Goal: Answer question/provide support

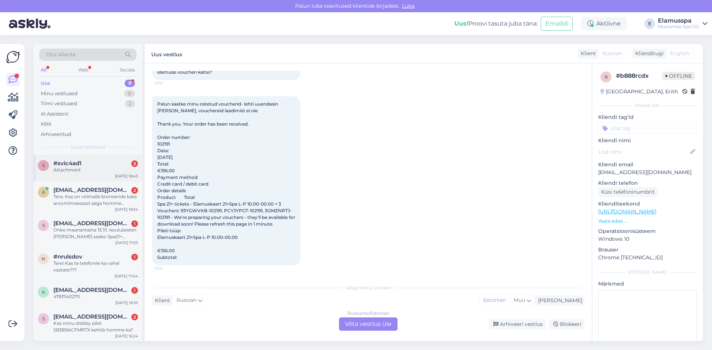
click at [72, 164] on span "#svic4ad1" at bounding box center [67, 163] width 28 height 7
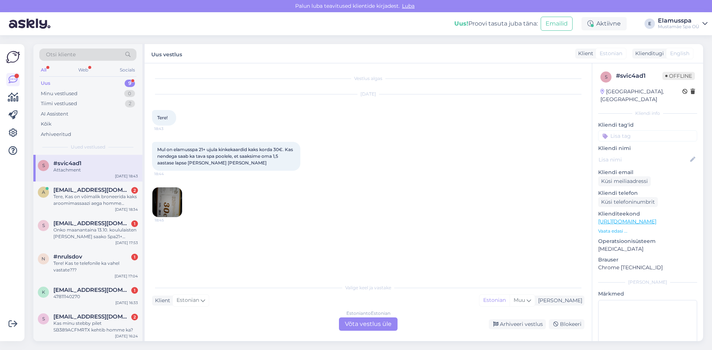
click at [165, 202] on img at bounding box center [167, 203] width 30 height 30
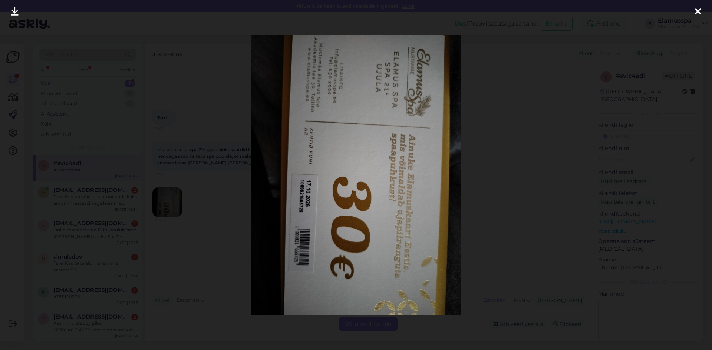
click at [216, 200] on div at bounding box center [356, 175] width 712 height 350
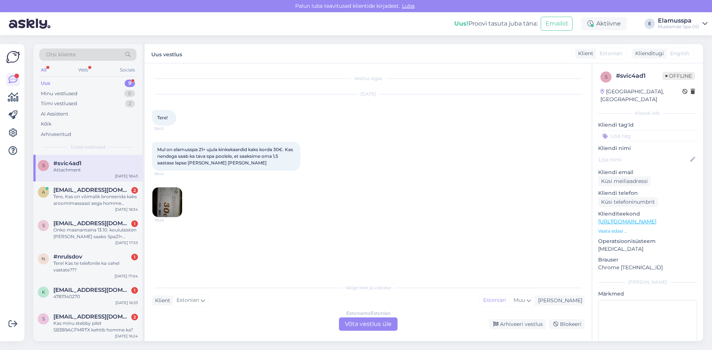
click at [373, 324] on div "Estonian to Estonian Võta vestlus üle" at bounding box center [368, 324] width 59 height 13
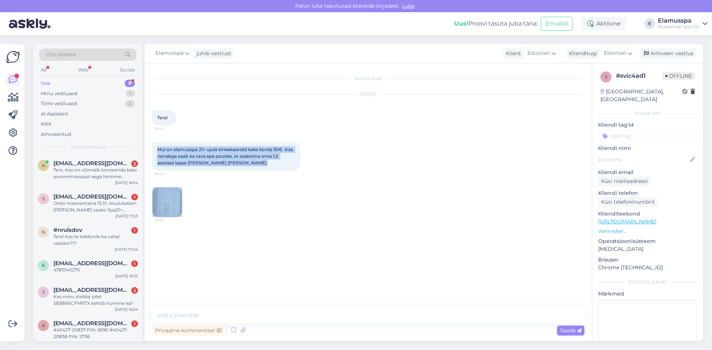
drag, startPoint x: 157, startPoint y: 149, endPoint x: 246, endPoint y: 192, distance: 98.7
click at [246, 192] on div "Vestlus algas [DATE] Tere! 18:43 Mul on elamusspa 21+ ujula kinkekaardid kaks k…" at bounding box center [371, 186] width 439 height 231
click at [246, 191] on div "18:45" at bounding box center [368, 202] width 432 height 47
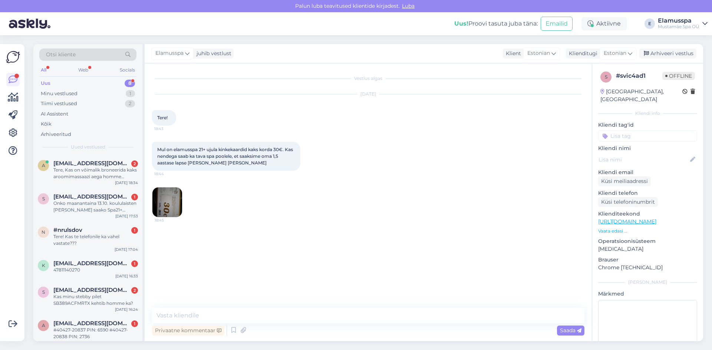
click at [172, 207] on img at bounding box center [167, 203] width 30 height 30
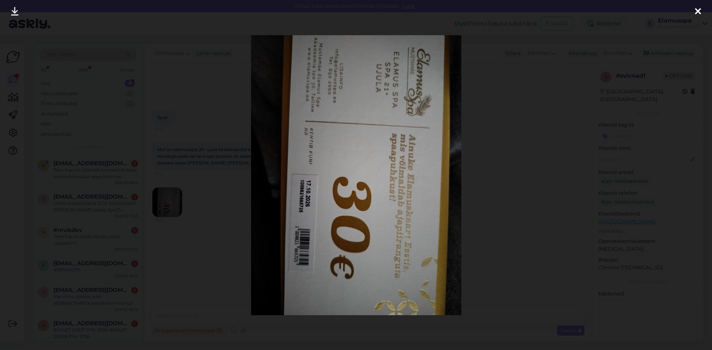
click at [225, 209] on div at bounding box center [356, 175] width 712 height 350
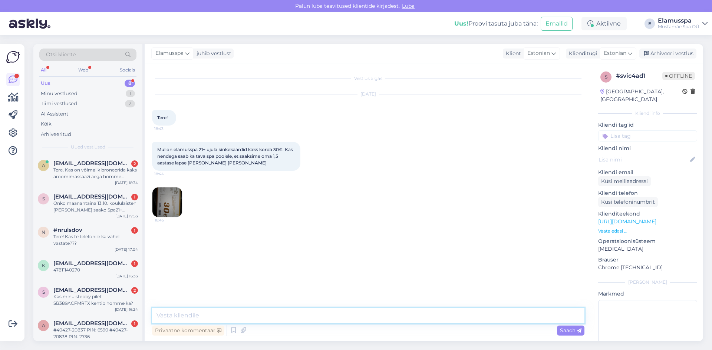
click at [349, 319] on textarea at bounding box center [368, 316] width 432 height 16
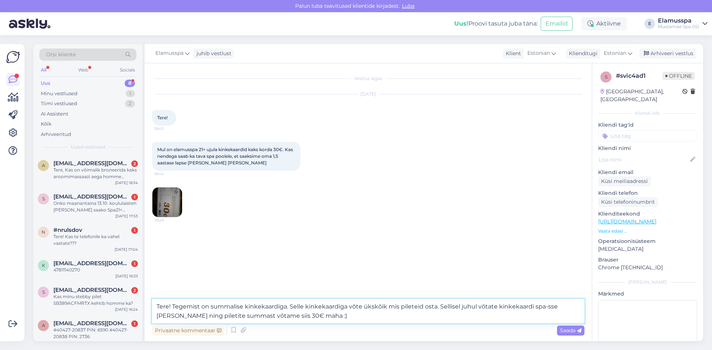
drag, startPoint x: 438, startPoint y: 306, endPoint x: 448, endPoint y: 318, distance: 15.0
click at [448, 318] on textarea "Tere! Tegemist on summalise kinkekaardiga. Selle kinkekaardiga võte ükskõik mis…" at bounding box center [368, 311] width 432 height 24
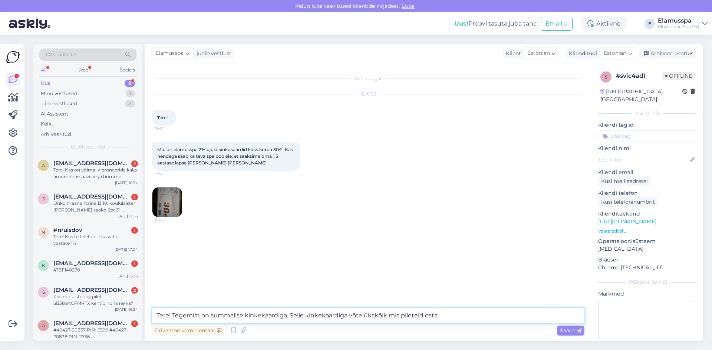
click at [355, 314] on textarea "Tere! Tegemist on summalise kinkekaardiga. Selle kinkekaardiga võte ükskõik mis…" at bounding box center [368, 316] width 432 height 16
click at [441, 316] on textarea "Tere! Tegemist on summalise kinkekaardiga. Selle kinkekaardiga võite ükskõik mi…" at bounding box center [368, 316] width 432 height 16
type textarea "Tere! Tegemist on summalise kinkekaardiga. Selle kinkekaardiga võite ükskõik mi…"
click at [567, 331] on span "Saada" at bounding box center [571, 330] width 22 height 7
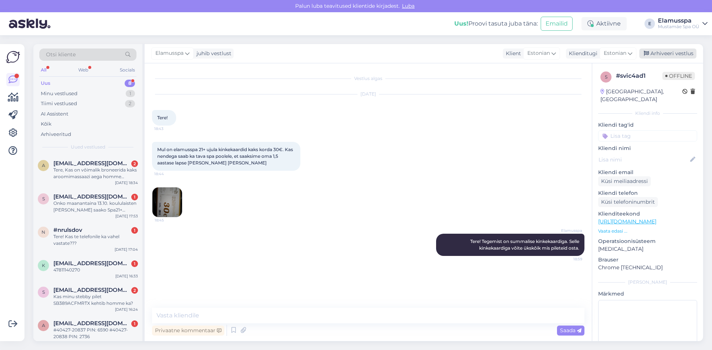
click at [677, 52] on div "Arhiveeri vestlus" at bounding box center [667, 54] width 57 height 10
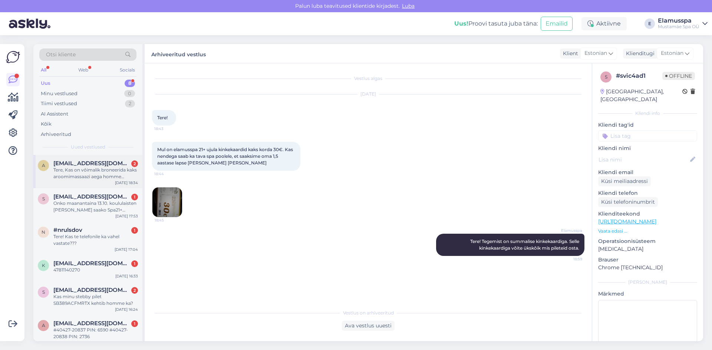
click at [55, 169] on div "Tere, Kas on võimalik broneerida kaks aroomimassaazi aega homme ([DATE]) [PERSO…" at bounding box center [95, 173] width 85 height 13
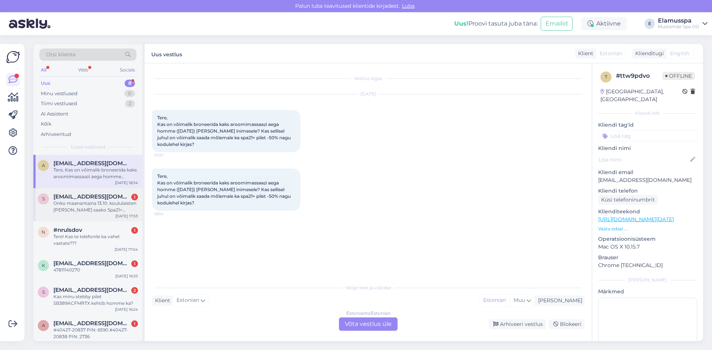
click at [52, 215] on div "s [EMAIL_ADDRESS][DOMAIN_NAME] 1 Onko maanantaina 13.10. koululaisten [PERSON_N…" at bounding box center [87, 204] width 109 height 33
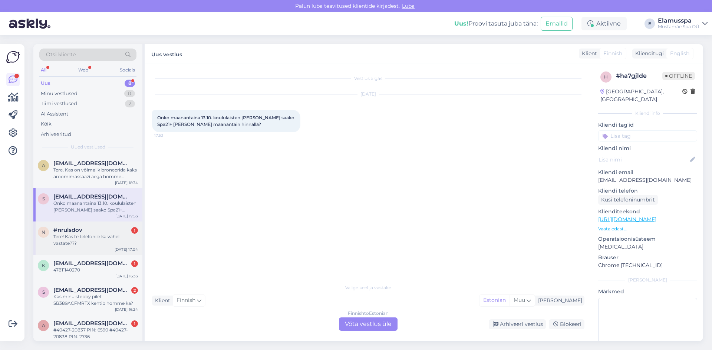
drag, startPoint x: 46, startPoint y: 232, endPoint x: 60, endPoint y: 230, distance: 14.3
click at [46, 233] on div "n" at bounding box center [43, 232] width 11 height 11
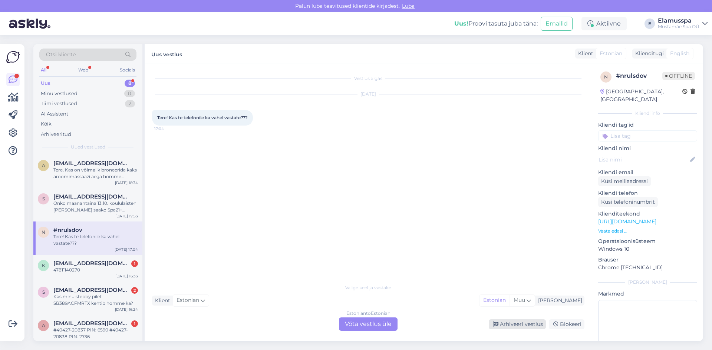
click at [511, 322] on div "Arhiveeri vestlus" at bounding box center [517, 325] width 57 height 10
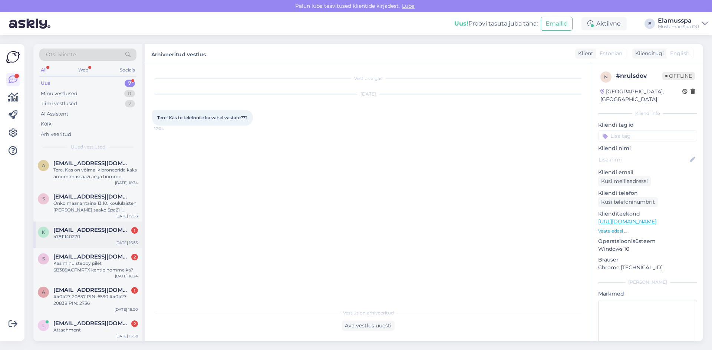
click at [111, 241] on div "k [EMAIL_ADDRESS][DOMAIN_NAME] 1 47811140270 [DATE] 16:33" at bounding box center [87, 235] width 109 height 27
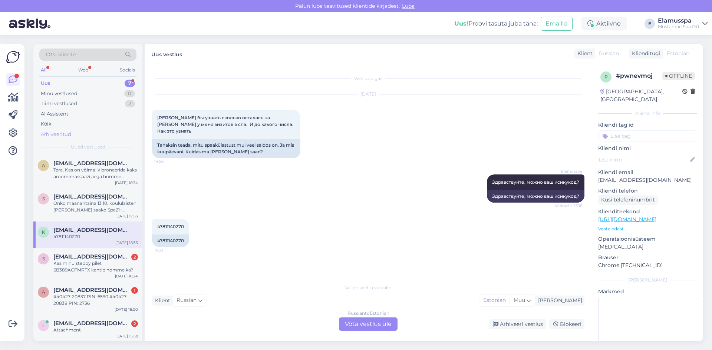
click at [78, 134] on div "Arhiveeritud" at bounding box center [87, 134] width 97 height 10
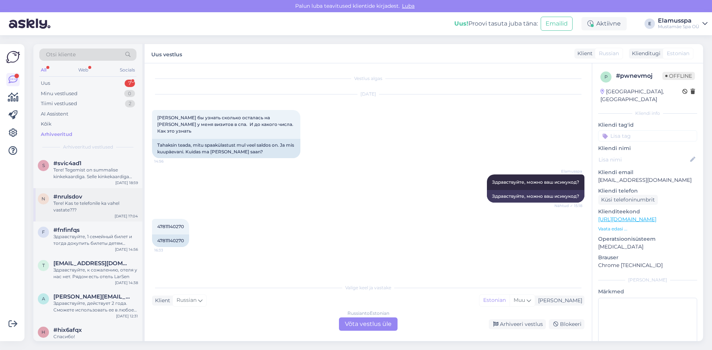
click at [100, 211] on div "Tere! Kas te telefonile ka vahel vastate???" at bounding box center [95, 206] width 85 height 13
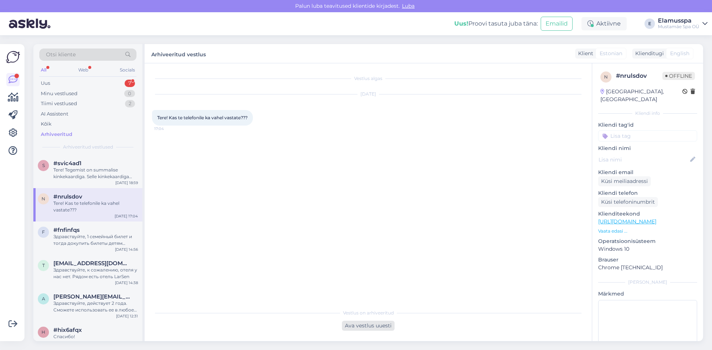
click at [360, 328] on div "Ava vestlus uuesti" at bounding box center [368, 326] width 53 height 10
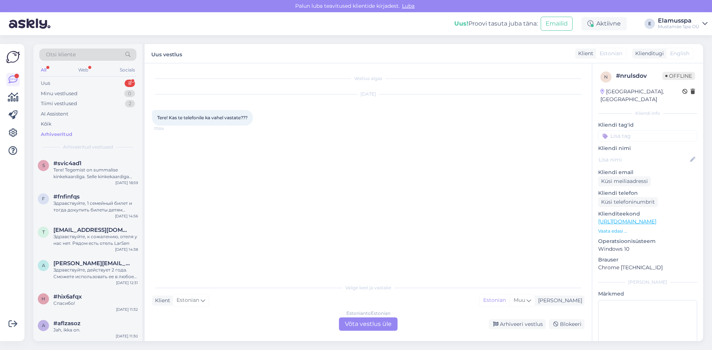
click at [356, 324] on div "Estonian to Estonian Võta vestlus üle" at bounding box center [368, 324] width 59 height 13
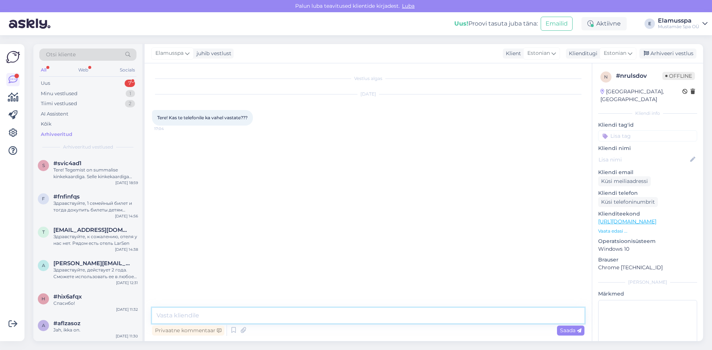
click at [357, 322] on textarea at bounding box center [368, 316] width 432 height 16
click at [224, 317] on textarea "Tere! Väga vabandame, kuidas saame teid aidata?" at bounding box center [368, 316] width 432 height 16
click at [228, 316] on textarea "Tere! Väga vabandame, kuidas saame teid aidata?" at bounding box center [368, 316] width 432 height 16
drag, startPoint x: 230, startPoint y: 316, endPoint x: 173, endPoint y: 315, distance: 56.7
click at [173, 315] on textarea "Tere! Väga vabandame, kuidas saame teid aidata?" at bounding box center [368, 316] width 432 height 16
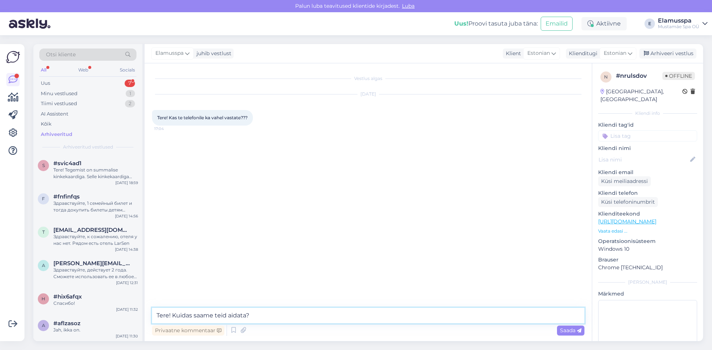
click at [255, 316] on textarea "Tere! Kuidas saame teid aidata?" at bounding box center [368, 316] width 432 height 16
type textarea "Tere! Kuidas saame teid aidata?"
click at [580, 334] on div "Saada" at bounding box center [570, 331] width 27 height 10
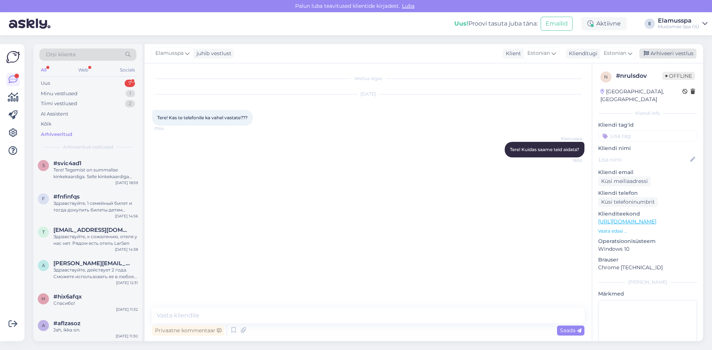
click at [667, 49] on div "Arhiveeri vestlus" at bounding box center [667, 54] width 57 height 10
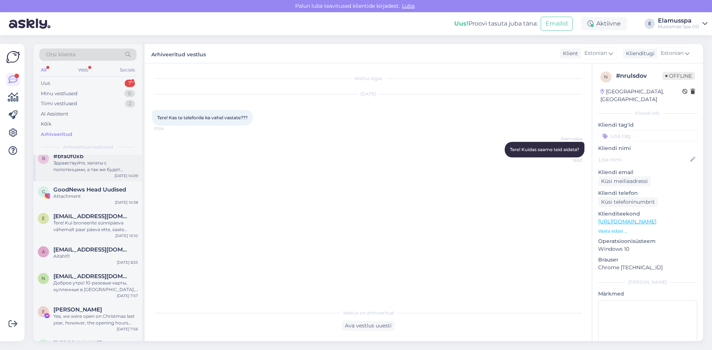
scroll to position [593, 0]
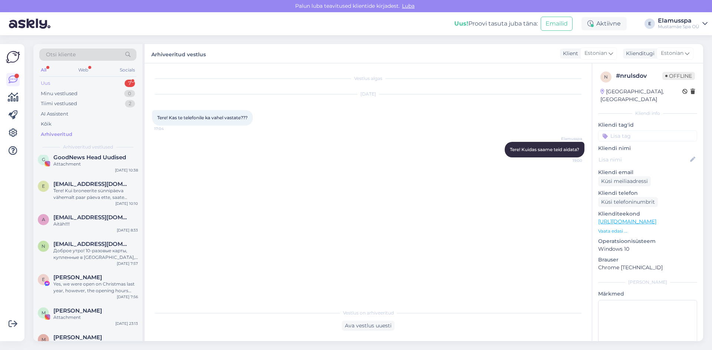
click at [111, 82] on div "Uus 7" at bounding box center [87, 83] width 97 height 10
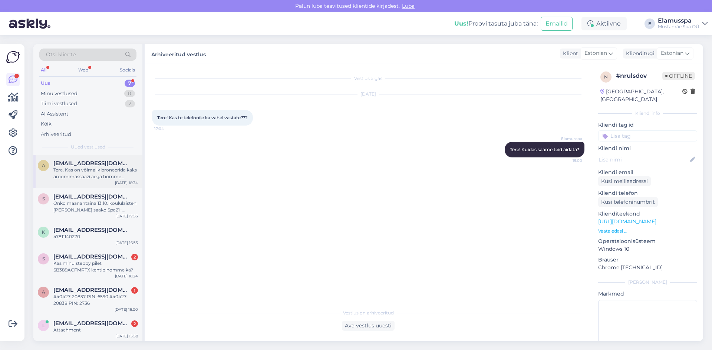
click at [89, 169] on div "Tere, Kas on võimalik broneerida kaks aroomimassaazi aega homme ([DATE]) [PERSO…" at bounding box center [95, 173] width 85 height 13
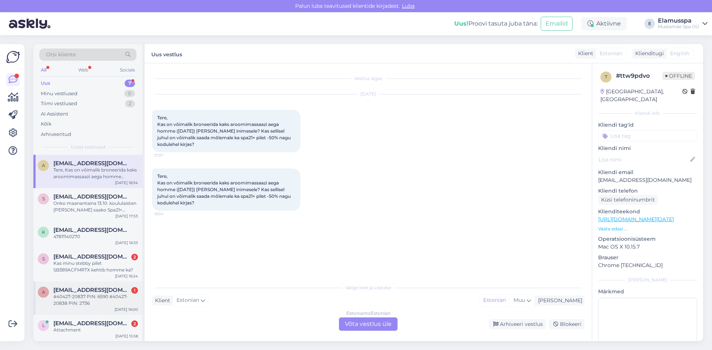
scroll to position [34, 0]
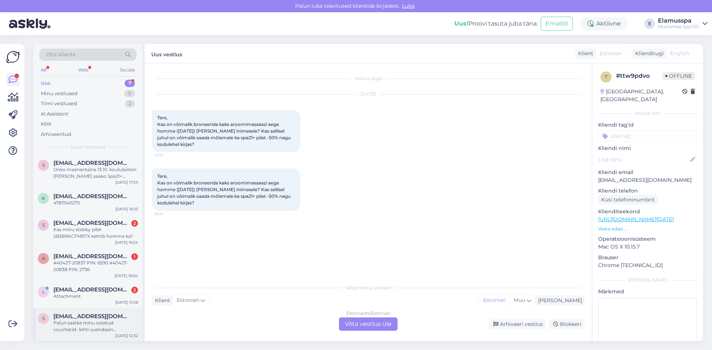
click at [105, 313] on div "s [EMAIL_ADDRESS][DOMAIN_NAME] Palun saatke minu ostetud voucherid- lehti uuend…" at bounding box center [87, 324] width 109 height 33
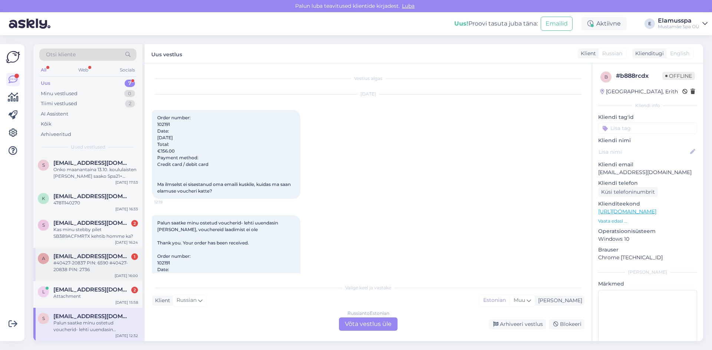
scroll to position [119, 0]
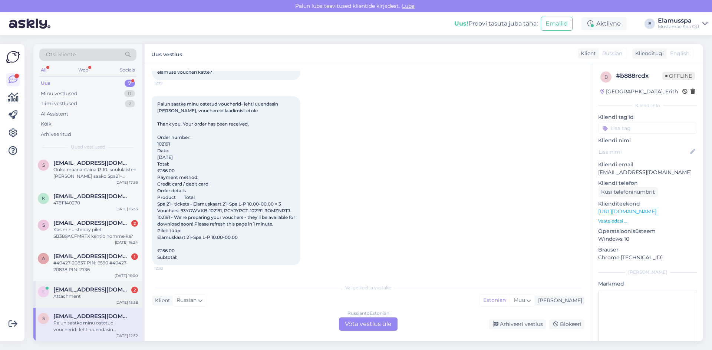
click at [102, 291] on span "[EMAIL_ADDRESS][DOMAIN_NAME]" at bounding box center [91, 290] width 77 height 7
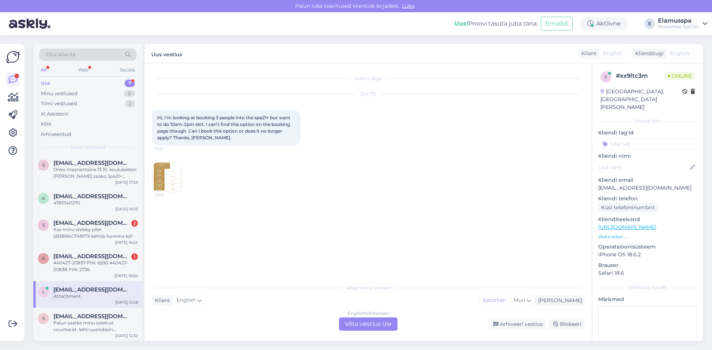
click at [173, 173] on img at bounding box center [167, 177] width 30 height 30
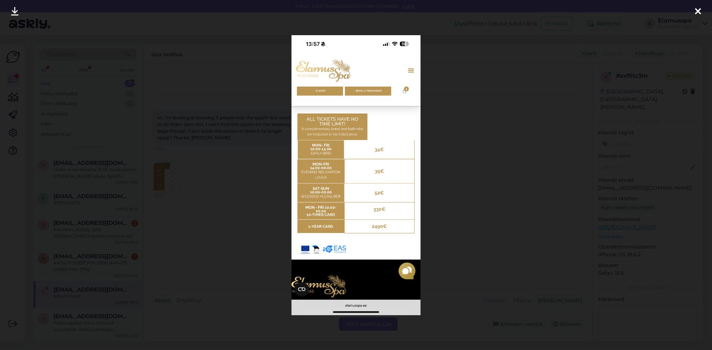
click at [198, 170] on div at bounding box center [356, 175] width 712 height 350
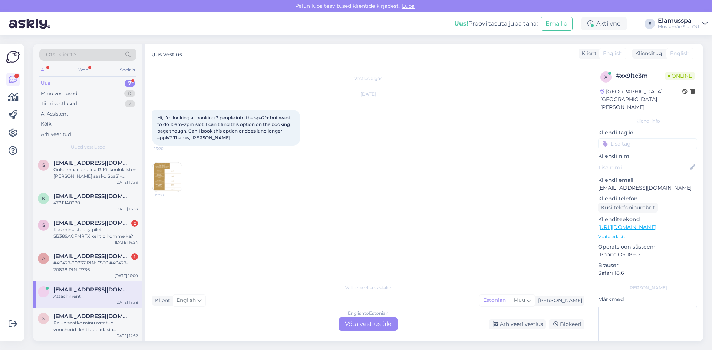
click at [169, 172] on img at bounding box center [167, 177] width 30 height 30
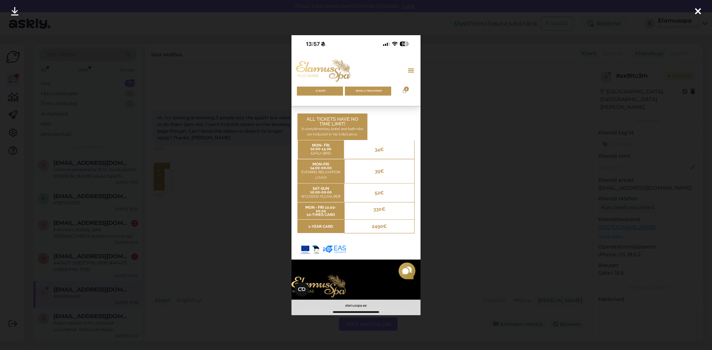
click at [218, 161] on div at bounding box center [356, 175] width 712 height 350
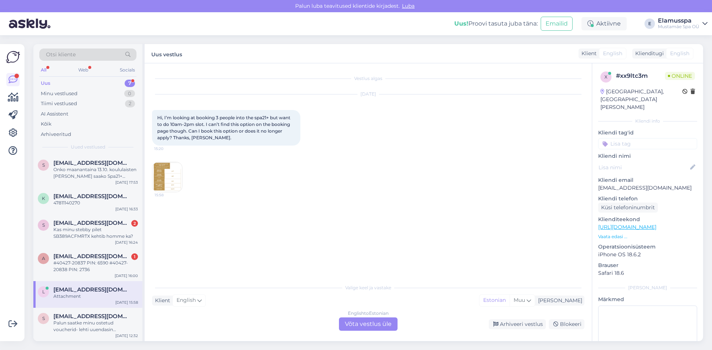
click at [156, 172] on img at bounding box center [167, 177] width 30 height 30
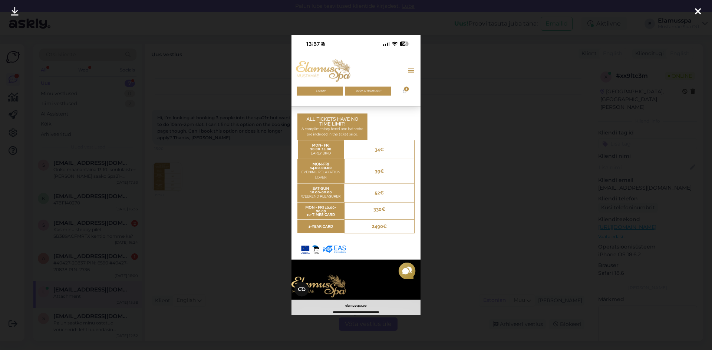
click at [201, 170] on div at bounding box center [356, 175] width 712 height 350
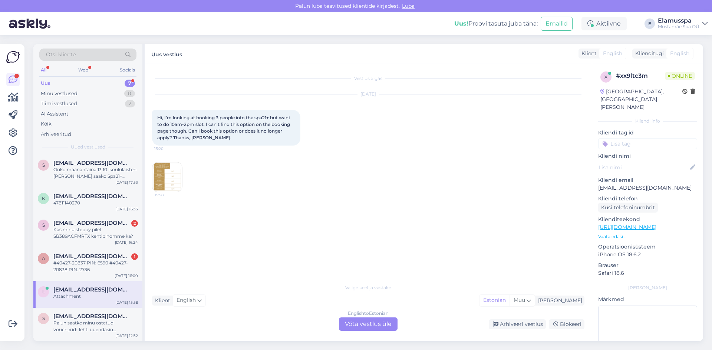
click at [381, 324] on div "English to Estonian Võta vestlus üle" at bounding box center [368, 324] width 59 height 13
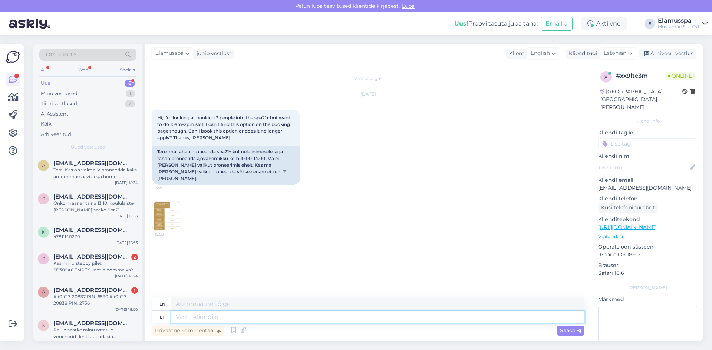
click at [377, 317] on textarea at bounding box center [377, 317] width 413 height 13
type textarea "D"
type textarea "Hello!"
type textarea "Hello! If"
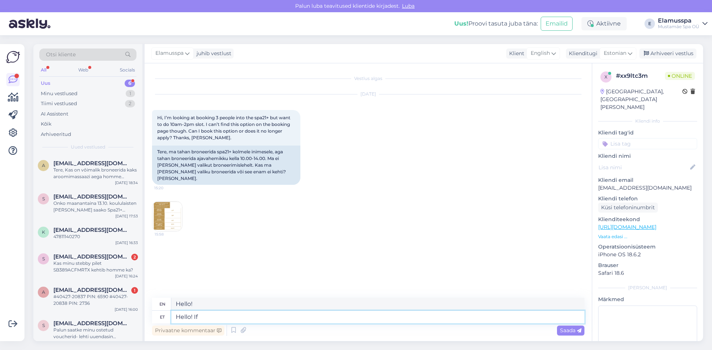
type textarea "Hello! If"
type textarea "Hello! If you want t"
type textarea "Hello! If you"
type textarea "Hello! If you want to"
type textarea "Hello! If you want"
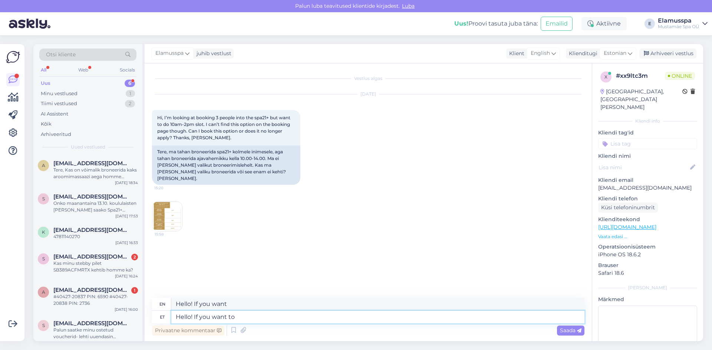
type textarea "Hello! If you want to b"
type textarea "Hello! If you want to"
type textarea "Hello! If you want to book"
type textarea "Hello! If you want to book for t"
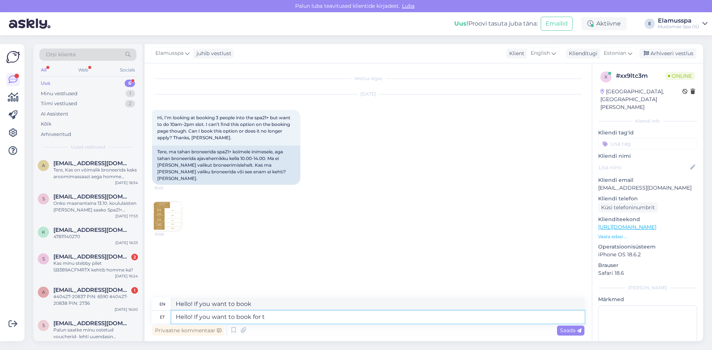
type textarea "Hello! If you want to book for"
type textarea "Hello! If you want to book for the"
type textarea "Hello! If you want to book for the we"
type textarea "Hello! If you want to book for us"
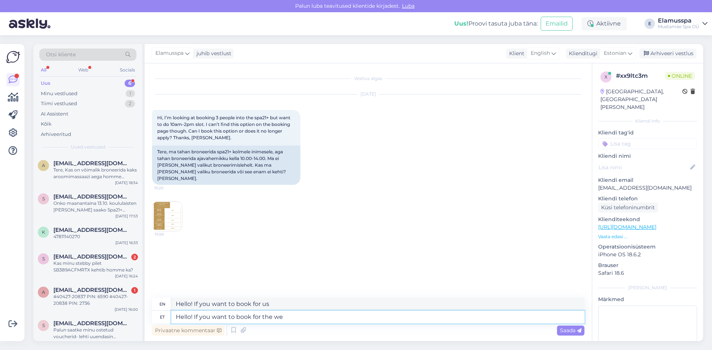
drag, startPoint x: 290, startPoint y: 315, endPoint x: 235, endPoint y: 311, distance: 54.6
click at [235, 311] on textarea "Hello! If you want to book for the we" at bounding box center [377, 317] width 413 height 13
type textarea "Hello! If you want to buy"
type textarea "Hello! If you"
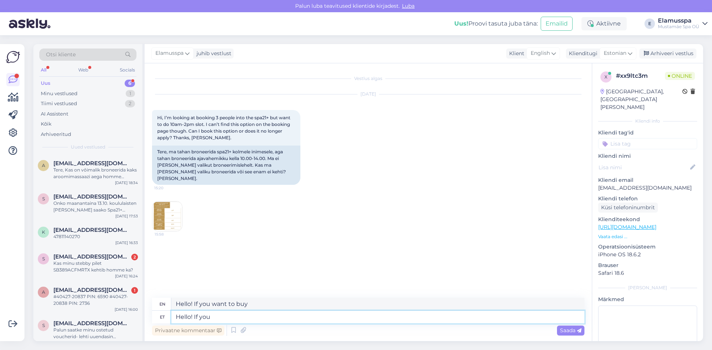
type textarea "Hello! If you want"
type textarea "Hello! If you"
type textarea "Hello! If you want to"
type textarea "Hello! If"
type textarea "Hello! If you"
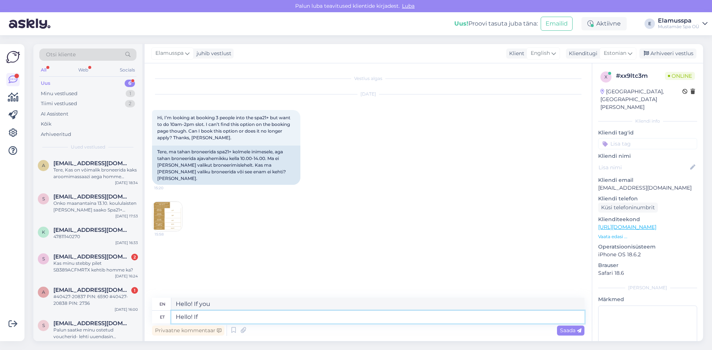
type textarea "Hello! If"
type textarea "Hello!"
type textarea "Hello! During th"
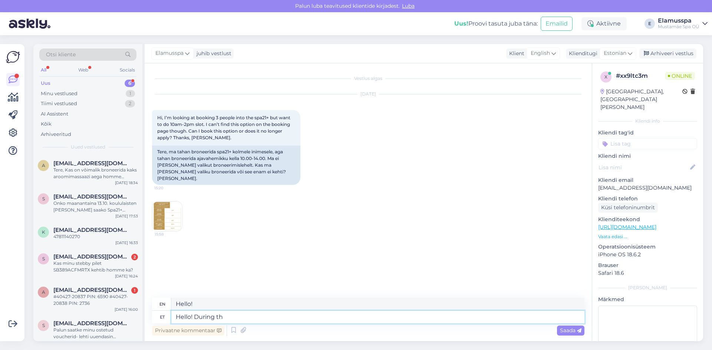
type textarea "Hello! During"
type textarea "Hello! During the w"
type textarea "Hello! During the"
type textarea "Hello! During the wekend"
type textarea "Hello! During the weekend"
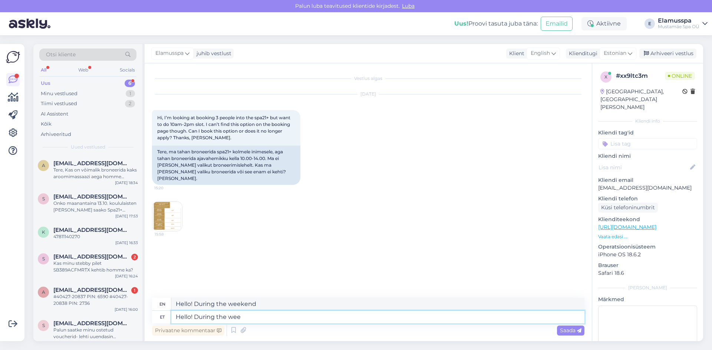
type textarea "Hello! During the week"
type textarea "Hello! During the wee"
type textarea "Hello! During the weekend"
type textarea "Hello! During the weekend we hav"
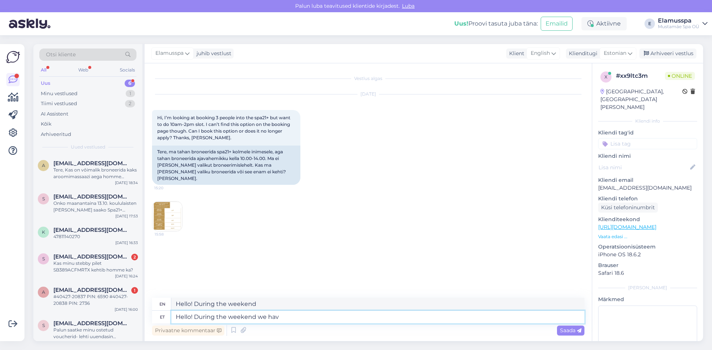
type textarea "Hello! During the weekend we"
type textarea "Hello! During the weekend we have t"
type textarea "Hello! During the weekend we have"
type textarea "Hello! During the weekend we"
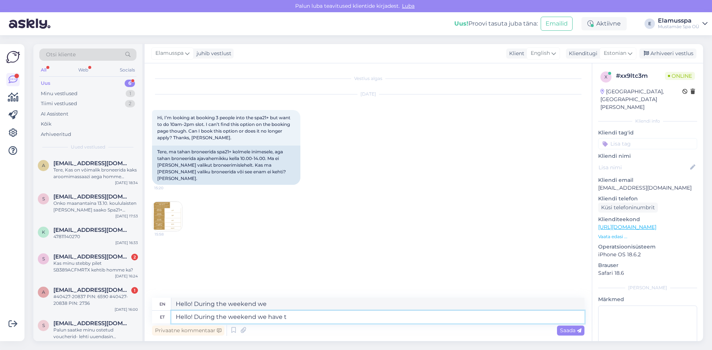
type textarea "Hello! During the weekend we have th"
type textarea "Hello! During the weekend we have"
type textarea "Hello! During the weekend we have the sa"
type textarea "Hello! During the weekend we have the"
type textarea "Hello! During the weekend we have the same pr"
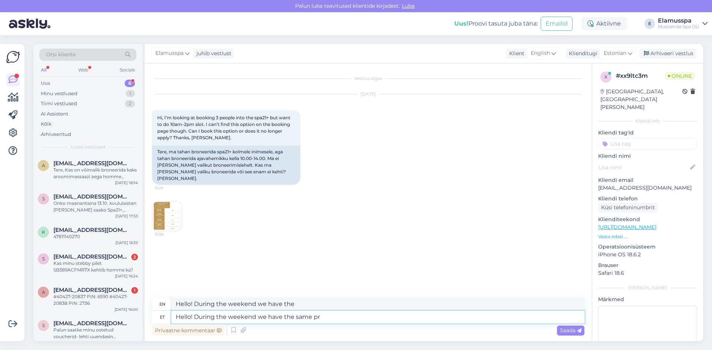
type textarea "Hello! During the weekend we have the same"
type textarea "Hello! During the weekend we have the same price"
type textarea "Hello! During the weekend we have the same price for t"
type textarea "Hello! During the weekend we have the same price for"
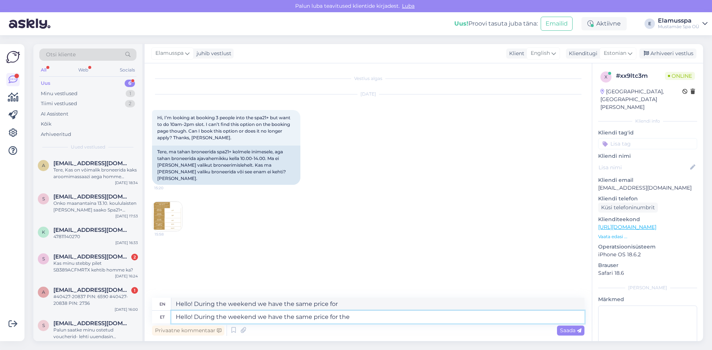
type textarea "Hello! During the weekend we have the same price for the w"
type textarea "Hello! During the weekend we have the same price for the"
type textarea "Hello! During the weekend we have the same price for the whole da"
type textarea "Hello! During the weekend we have the same price for the whole"
type textarea "Hello! During the weekend we have the same price for the whole day."
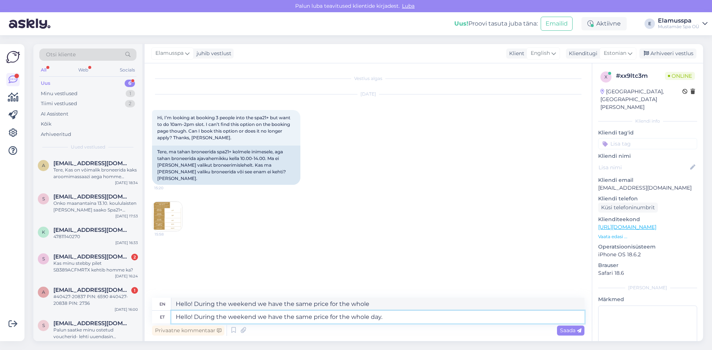
type textarea "Hello! During the weekend we have the same price for the whole day."
click at [388, 316] on textarea "Hello! During the weekend we have the same price for the whole day." at bounding box center [377, 317] width 413 height 13
type textarea "Hello! During the weekend we have the same price for the whole day. Our t"
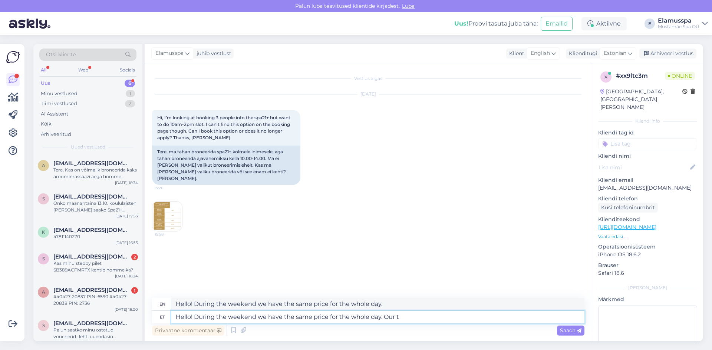
type textarea "Hello! During the weekend we have the same price for the whole day. Our"
type textarea "Hello! During the weekend we have the same price for the whole day. Our tickets…"
type textarea "Hello! During the weekend we have the same price for the whole day. Our tickets"
type textarea "Hello! During the weekend we have the same price for the whole day. Our tickets…"
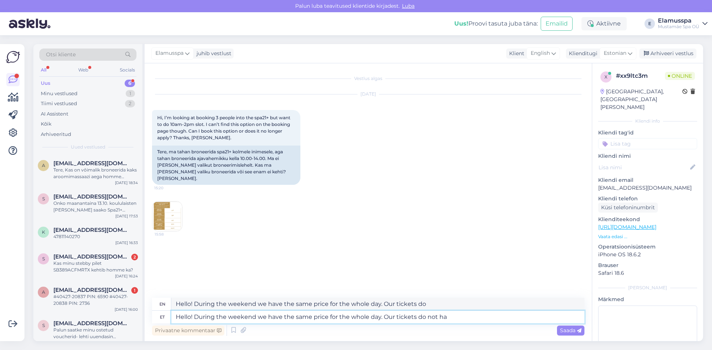
type textarea "Hello! During the weekend we have the same price for the whole day. Our tickets…"
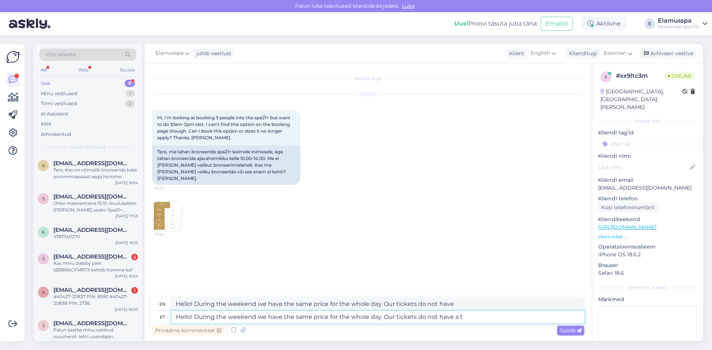
type textarea "Hello! During the weekend we have the same price for the whole day. Our tickets…"
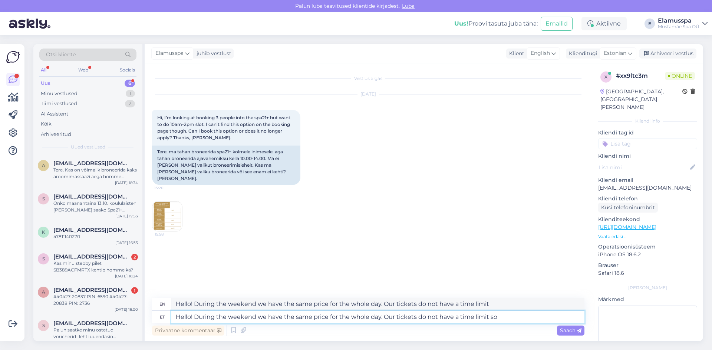
type textarea "Hello! During the weekend we have the same price for the whole day. Our tickets…"
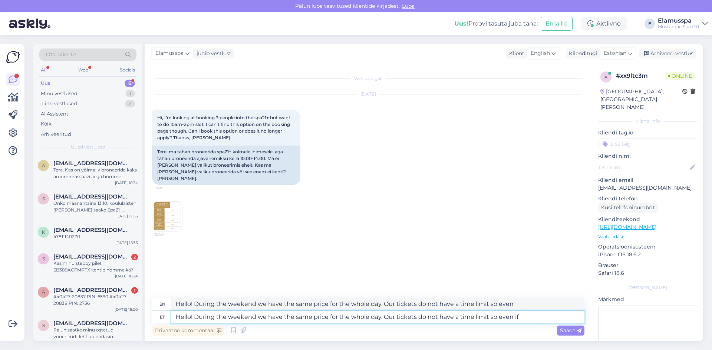
type textarea "Hello! During the weekend we have the same price for the whole day. Our tickets…"
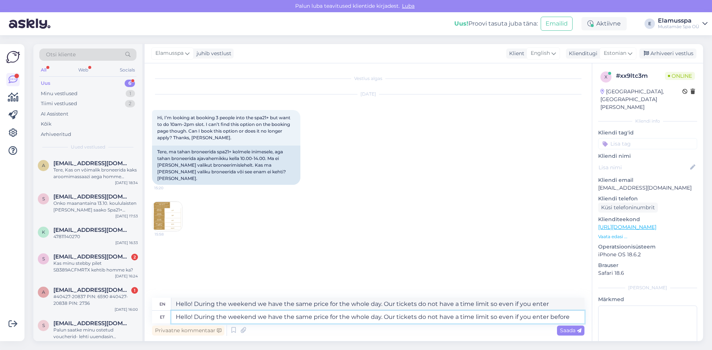
type textarea "Hello! During the weekend we have the same price for the whole day. Our tickets…"
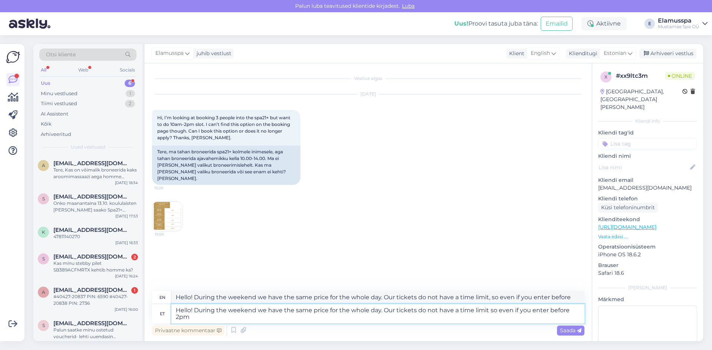
type textarea "Hello! During the weekend we have the same price for the whole day. Our tickets…"
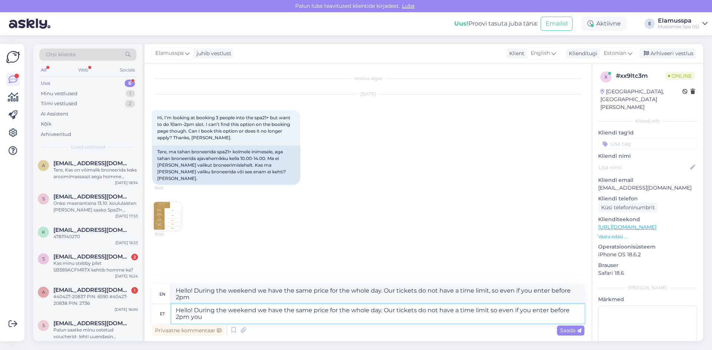
type textarea "Hello! During the weekend we have the same price for the whole day. Our tickets…"
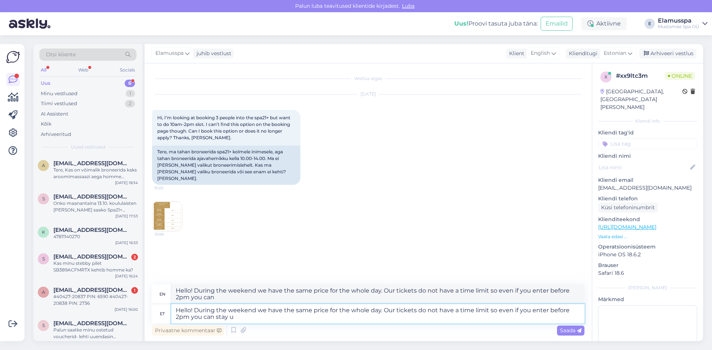
type textarea "Hello! During the weekend we have the same price for the whole day. Our tickets…"
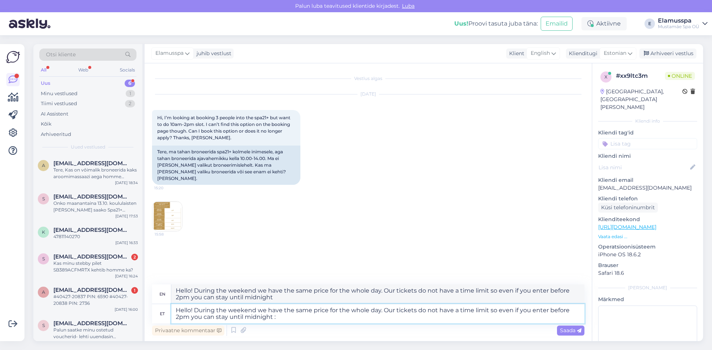
type textarea "Hello! During the weekend we have the same price for the whole day. Our tickets…"
click at [335, 323] on textarea "Hello! During the weekend we have the same price for the whole day. Our tickets…" at bounding box center [377, 313] width 413 height 19
click at [547, 310] on textarea "Hello! During the weekend we have the same price for the whole day. Our tickets…" at bounding box center [377, 313] width 413 height 19
type textarea "Hello! During the weekend we have the same price for the whole day. Our tickets…"
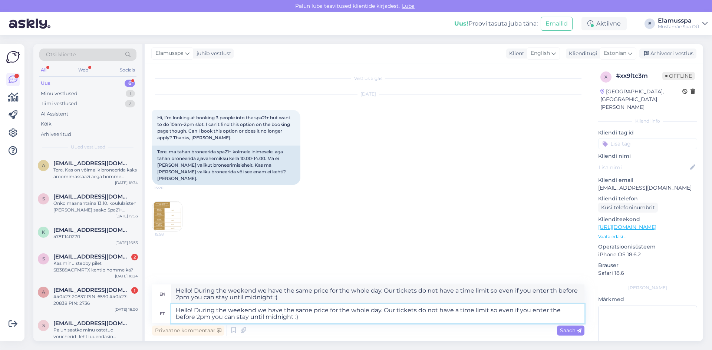
type textarea "Hello! During the weekend we have the same price for the whole day. Our tickets…"
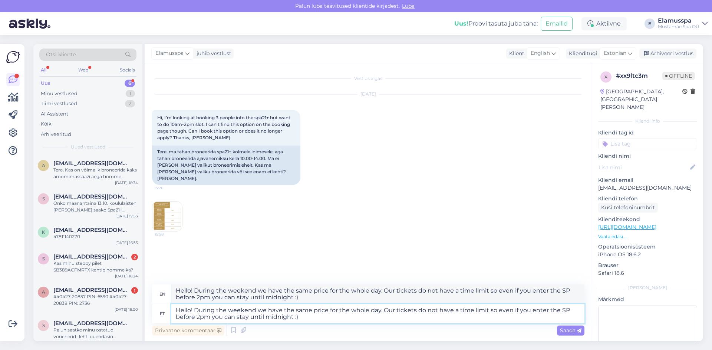
type textarea "Hello! During the weekend we have the same price for the whole day. Our tickets…"
click at [529, 313] on textarea "Hello! During the weekend we have the same price for the whole day. Our tickets…" at bounding box center [377, 313] width 413 height 19
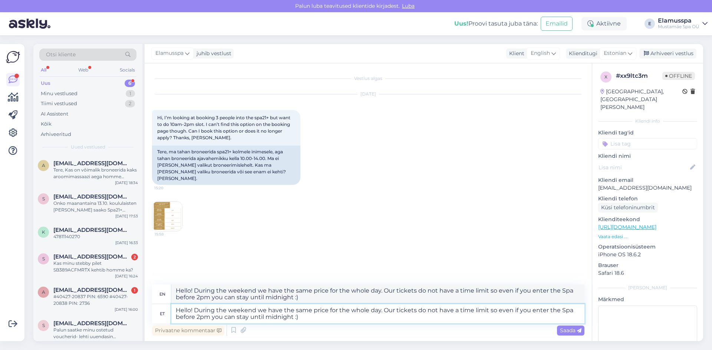
click at [417, 322] on textarea "Hello! During the weekend we have the same price for the whole day. Our tickets…" at bounding box center [377, 313] width 413 height 19
type textarea "Hello! During the weekend we have the same price for the whole day. Our tickets…"
click at [580, 332] on icon at bounding box center [579, 331] width 4 height 4
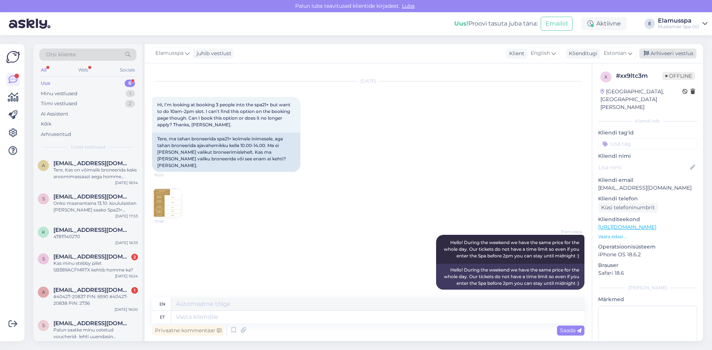
click at [685, 52] on div "Arhiveeri vestlus" at bounding box center [667, 54] width 57 height 10
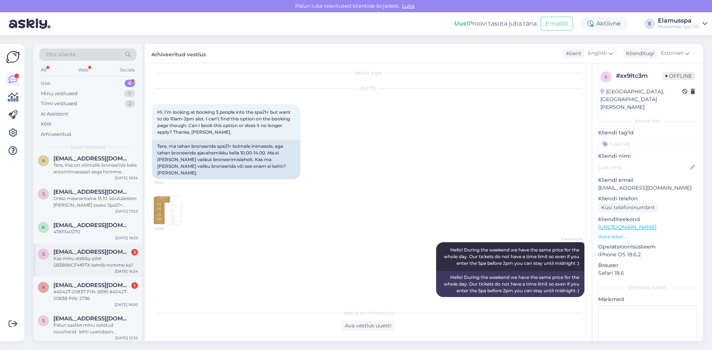
scroll to position [7, 0]
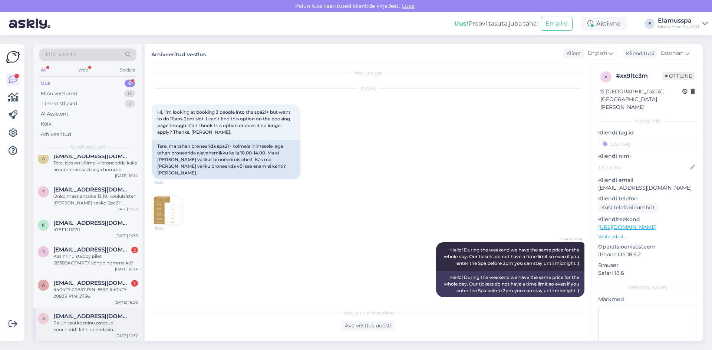
click at [110, 313] on div "s [EMAIL_ADDRESS][DOMAIN_NAME] Palun saatke minu ostetud voucherid- lehti uuend…" at bounding box center [87, 324] width 109 height 33
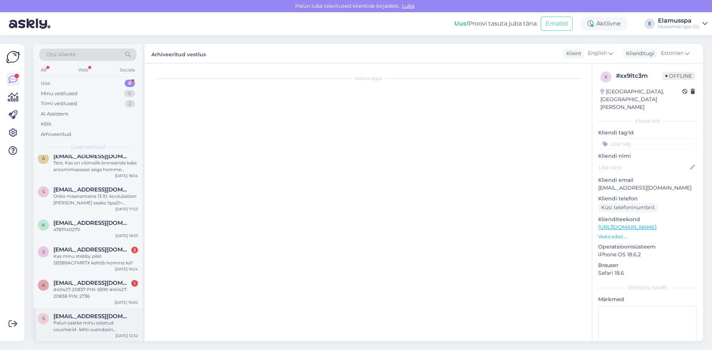
scroll to position [119, 0]
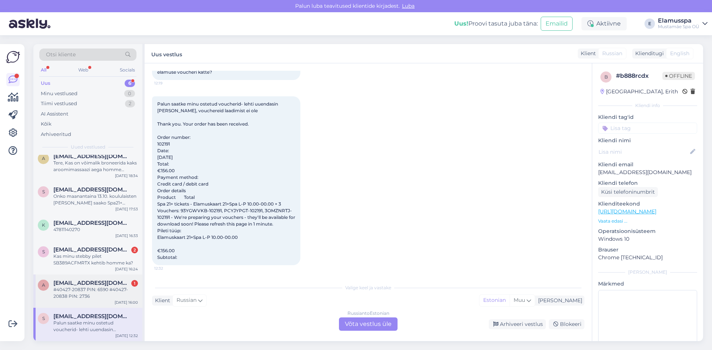
click at [61, 300] on div "a [EMAIL_ADDRESS][DOMAIN_NAME] 1 #40427-20837 PIN: 6590 #40427-20838 PIN: [DATE…" at bounding box center [87, 291] width 109 height 33
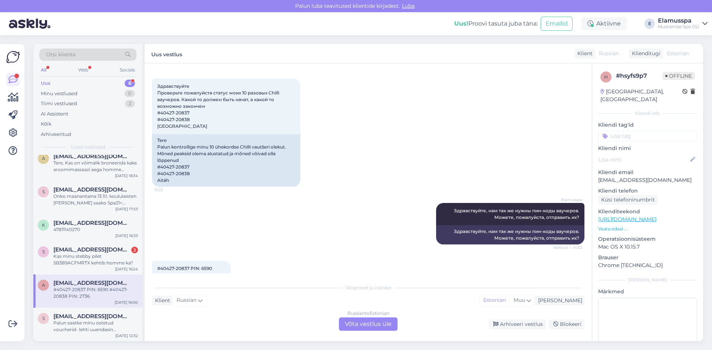
scroll to position [69, 0]
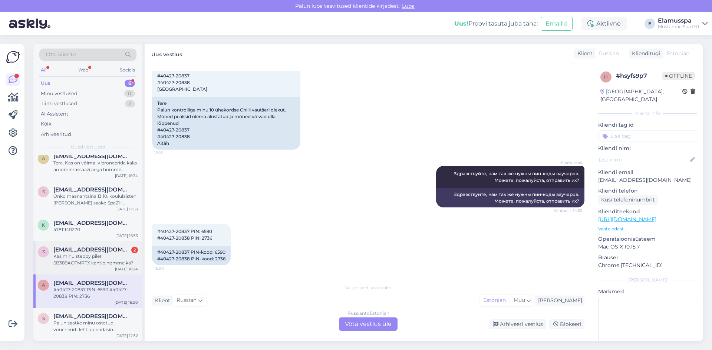
click at [96, 248] on span "[EMAIL_ADDRESS][DOMAIN_NAME]" at bounding box center [91, 250] width 77 height 7
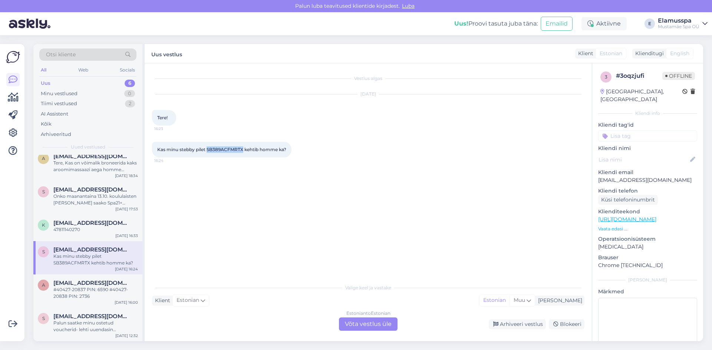
drag, startPoint x: 207, startPoint y: 149, endPoint x: 243, endPoint y: 152, distance: 36.1
click at [243, 152] on span "Kas minu stebby pilet SB389ACFMRTX kehtib homme ka?" at bounding box center [221, 150] width 129 height 6
copy span "SB389ACFMRTX"
click at [369, 327] on div "Estonian to Estonian Võta vestlus üle" at bounding box center [368, 324] width 59 height 13
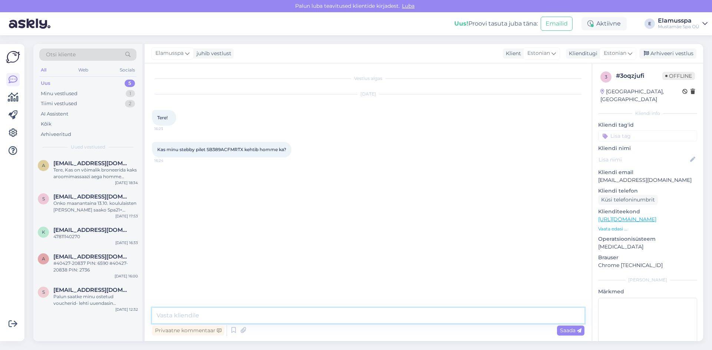
click at [343, 322] on textarea at bounding box center [368, 316] width 432 height 16
drag, startPoint x: 364, startPoint y: 316, endPoint x: 263, endPoint y: 311, distance: 100.9
click at [263, 311] on textarea "Tere! Jah 19.09 on [PERSON_NAME] arvatud. Võin igaks juhuks teie piletit kuu ae…" at bounding box center [368, 316] width 432 height 16
drag, startPoint x: 216, startPoint y: 316, endPoint x: 208, endPoint y: 314, distance: 8.5
click at [208, 314] on textarea "Tere! Jah 19.09 on [PERSON_NAME] arvatud. Kui soovite võin ma teie piletut kuu …" at bounding box center [368, 316] width 432 height 16
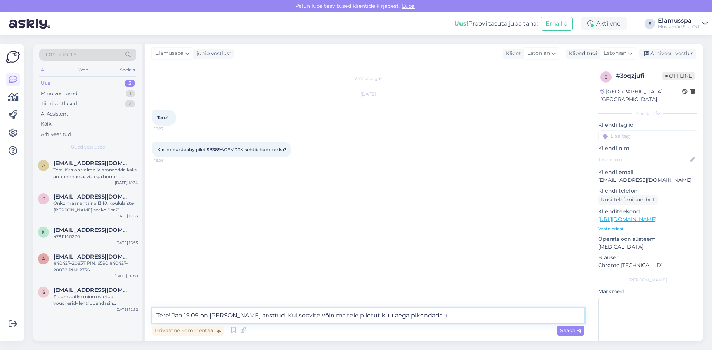
drag, startPoint x: 210, startPoint y: 314, endPoint x: 251, endPoint y: 311, distance: 41.2
click at [251, 311] on textarea "Tere! Jah 19.09 on [PERSON_NAME] arvatud. Kui soovite võin ma teie piletut kuu …" at bounding box center [368, 316] width 432 height 16
click at [417, 314] on textarea "Tere! Jah 19.09 on [PERSON_NAME] arvatud. Kui soovite võin ma teie piletut kuu …" at bounding box center [368, 316] width 432 height 16
click at [344, 316] on textarea "Tere! Jah 19.09 on [PERSON_NAME] arvatud. Kui soovite võin ma teie piletut kuu …" at bounding box center [368, 316] width 432 height 16
click at [342, 316] on textarea "Tere! Jah 19.09 on [PERSON_NAME] arvatud. Kui soovite võin ma teie piletit kuu …" at bounding box center [368, 316] width 432 height 16
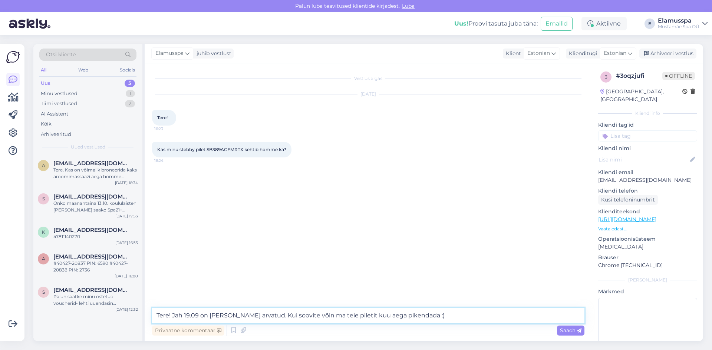
click at [417, 321] on textarea "Tere! Jah 19.09 on [PERSON_NAME] arvatud. Kui soovite võin ma teie piletit kuu …" at bounding box center [368, 316] width 432 height 16
type textarea "Tere! Jah 19.09 on [PERSON_NAME] arvatud. Kui soovite võin ma teie piletit kuu …"
click at [575, 332] on span "Saada" at bounding box center [571, 330] width 22 height 7
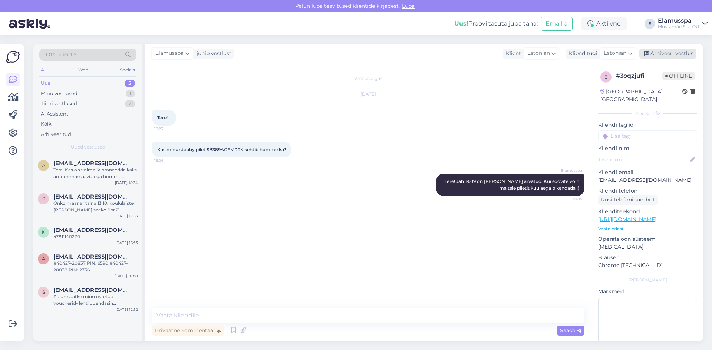
click at [672, 52] on div "Arhiveeri vestlus" at bounding box center [667, 54] width 57 height 10
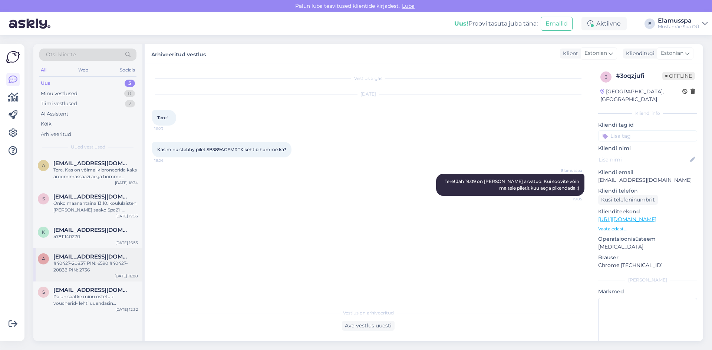
click at [88, 260] on span "[EMAIL_ADDRESS][DOMAIN_NAME]" at bounding box center [91, 257] width 77 height 7
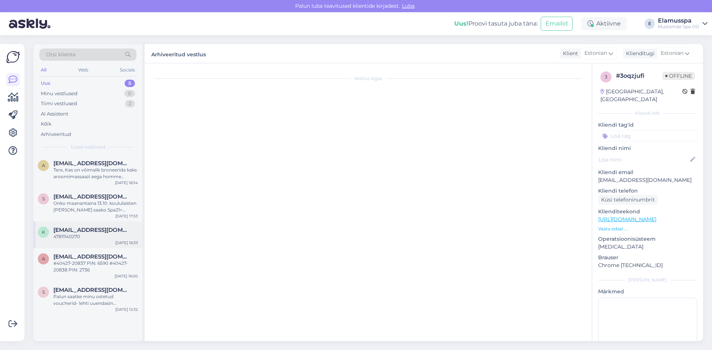
scroll to position [69, 0]
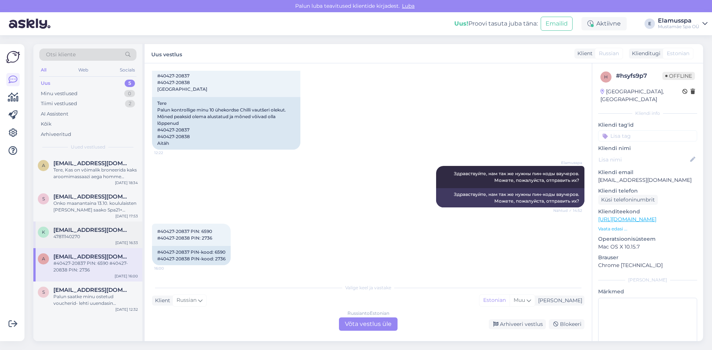
click at [94, 225] on div "k [EMAIL_ADDRESS][DOMAIN_NAME] 47811140270 [DATE] 16:33" at bounding box center [87, 235] width 109 height 27
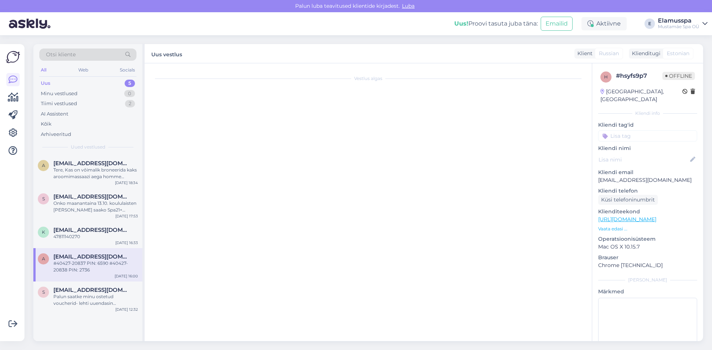
scroll to position [0, 0]
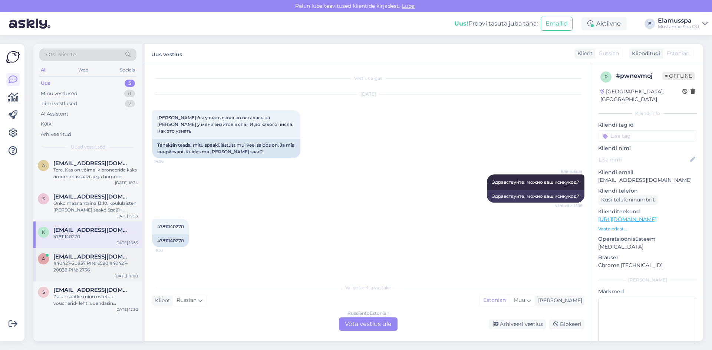
click at [96, 268] on div "#40427-20837 PIN: 6590 #40427-20838 PIN: 2736" at bounding box center [95, 266] width 85 height 13
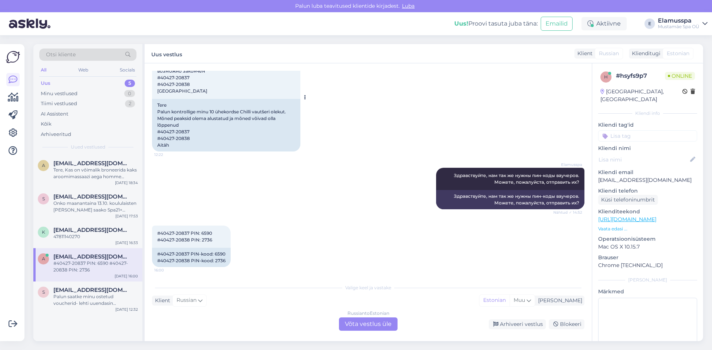
scroll to position [69, 0]
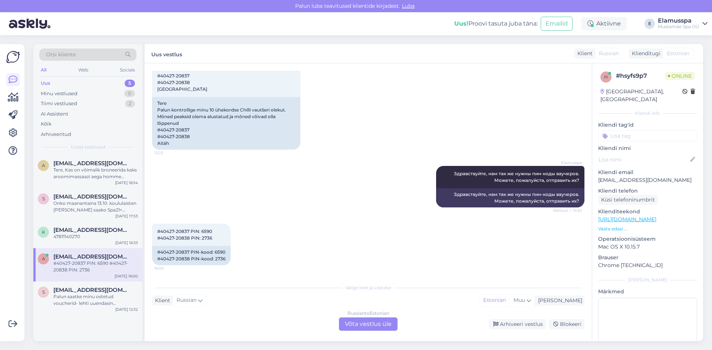
click at [357, 324] on div "Russian to Estonian Võta vestlus üle" at bounding box center [368, 324] width 59 height 13
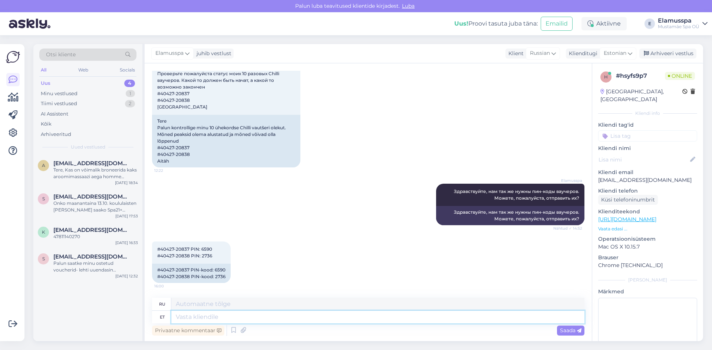
click at [351, 321] on textarea at bounding box center [377, 317] width 413 height 13
type textarea "Kas"
type textarea "Является"
type textarea "Kas ma s"
type textarea "Я делаю"
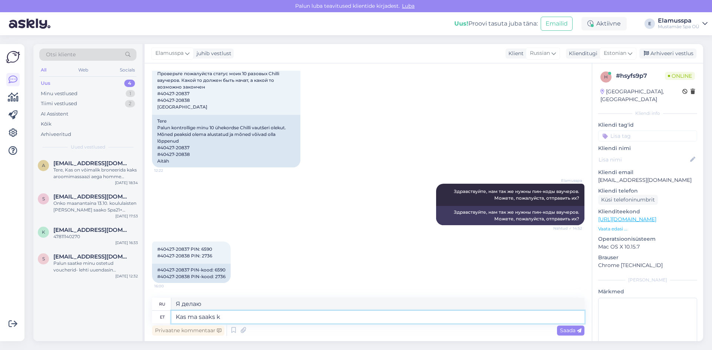
type textarea "Kas ma saaks ka"
type textarea "Могу ли я?"
type textarea "Kas ma saaks ka"
type textarea "Можно и мне?"
type textarea "Kas ma saaks [PERSON_NAME] te"
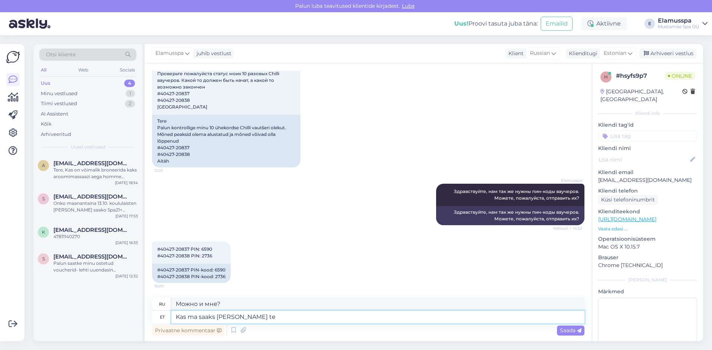
type textarea "Можно мне тоже, пожалуйста?"
type textarea "Kas ma saaks [PERSON_NAME] isikukoodi?"
type textarea "Не могли бы вы сообщить мне свой личный идентификационный номер?"
type textarea "Kas ma saaks [PERSON_NAME] isikukoodi? Siis m"
type textarea "Не могли бы вы сообщить мне ваш личный идентификационный номер? Тогда"
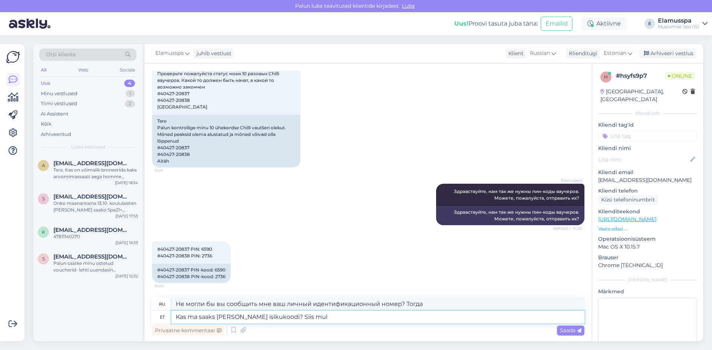
type textarea "Kas ma saaks [PERSON_NAME] isikukoodi? Siis mul"
type textarea "Не могли бы вы предоставить мне ваш личный идентификационный номер? Тогда я..."
type textarea "Kas ma saaks [PERSON_NAME] isikukoodi? Siis mul on v"
type textarea "Не могли бы вы сообщить мне ваш личный идентификационный номер? Тогда я..."
type textarea "Kas ma saaks [PERSON_NAME] isikukoodi? Siis mul on võimalik"
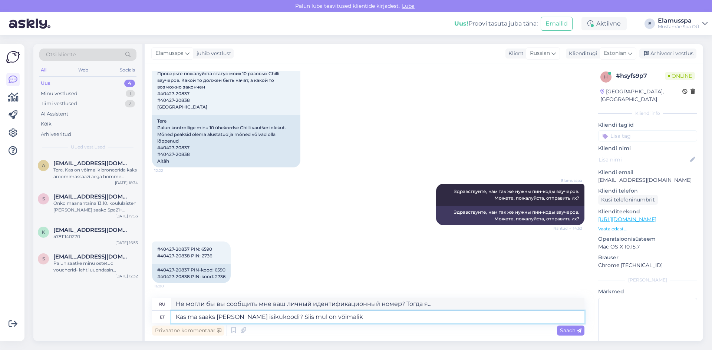
type textarea "Не могли бы вы предоставить мне ваш личный идентификационный номер? Тогда я смо…"
type textarea "Kas ma saaks [PERSON_NAME] isikukoodi? Siis mul on võimalik näaha ,"
type textarea "Не могли бы вы сообщить мне ваш личный идентификационный номер? Тогда я смогу е…"
type textarea "Kas ma saaks [PERSON_NAME] isikukoodi? Siis mul on võimalik näha millised o"
type textarea "Не могли бы вы сообщить мне ваш личный идентификационный номер? Тогда я смогу у…"
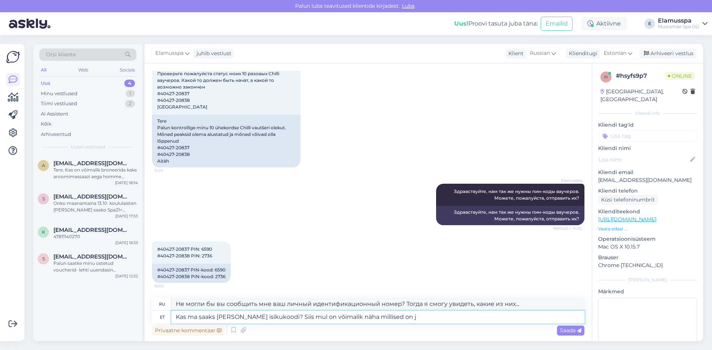
type textarea "Kas ma saaks [PERSON_NAME] isikukoodi? Siis mul on võimalik näha millised on ju"
type textarea "Не могли бы вы сообщить мне ваш личный идентификационный номер? Тогда я смогу у…"
type textarea "Kas ma saaks [PERSON_NAME] isikukoodi? Siis mul on võimalik näha millised on ju…"
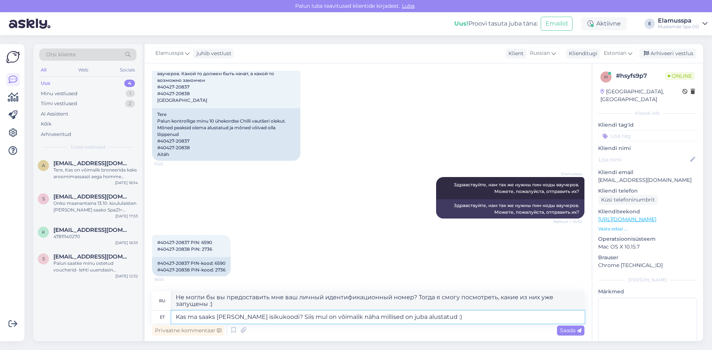
type textarea "Не могли бы вы сообщить мне ваш личный идентификационный номер? Тогда я смогу п…"
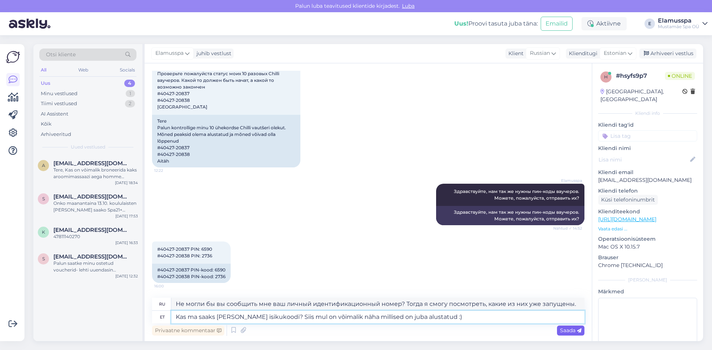
type textarea "Kas ma saaks [PERSON_NAME] isikukoodi? Siis mul on võimalik näha millised on ju…"
click at [570, 333] on span "Saada" at bounding box center [571, 330] width 22 height 7
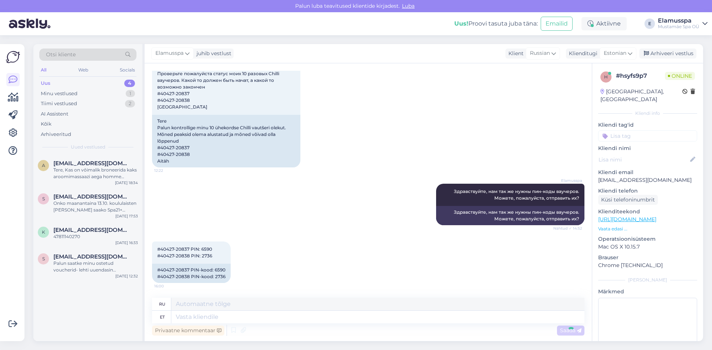
scroll to position [115, 0]
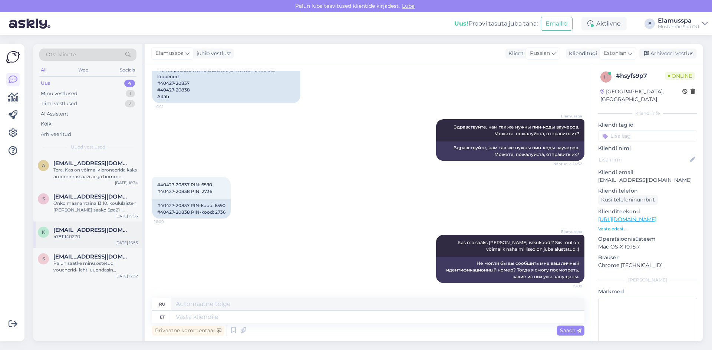
click at [88, 234] on div "47811140270" at bounding box center [95, 237] width 85 height 7
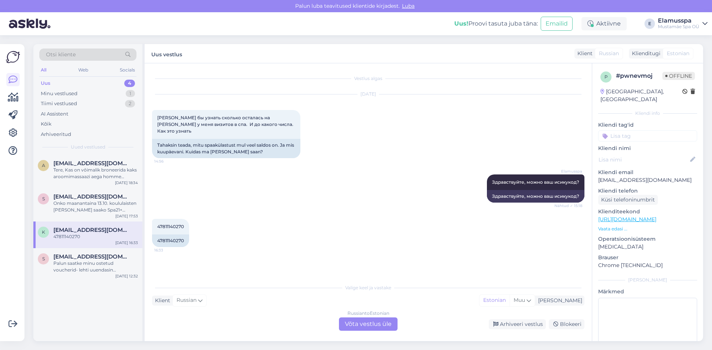
click at [371, 318] on div "Russian to Estonian Võta vestlus üle" at bounding box center [368, 324] width 59 height 13
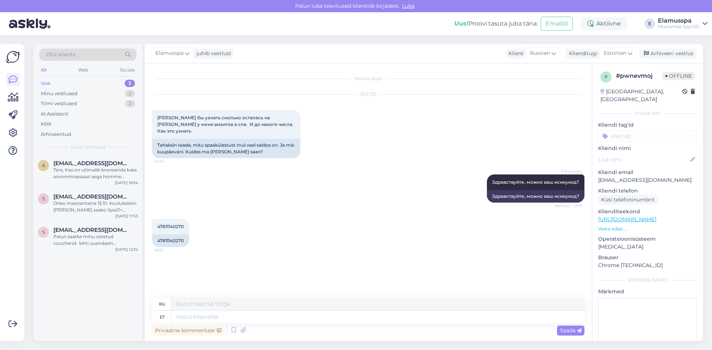
click at [378, 325] on div "Privaatne kommentaar Saada" at bounding box center [368, 331] width 432 height 14
click at [376, 316] on textarea at bounding box center [377, 317] width 413 height 13
type textarea "Tere!"
type textarea "Привет!"
type textarea "Tere! Teil on"
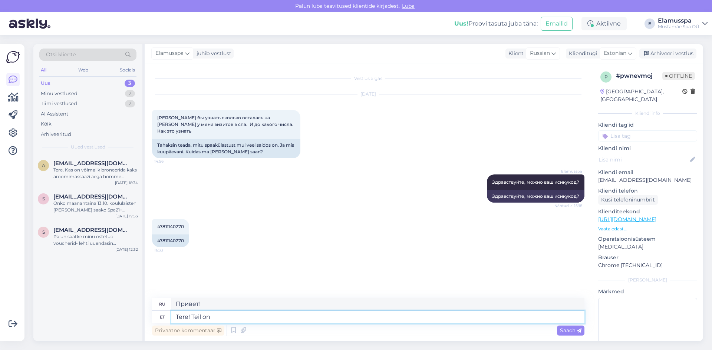
type textarea "Привет! Ты"
type textarea "Tere! Teil on"
type textarea "Привет! У тебя есть"
type textarea "Tere! Teil on alles v"
type textarea "Привет! У тебя ещё осталось?"
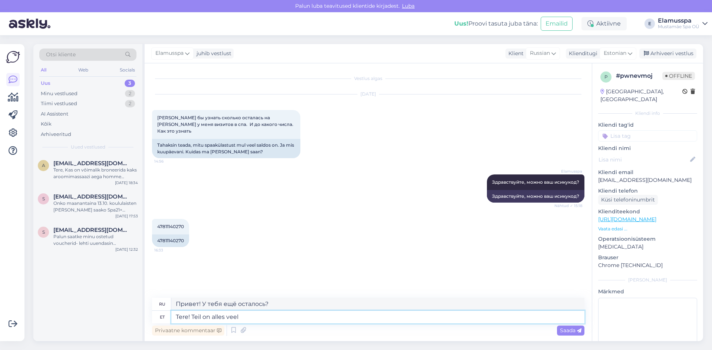
type textarea "Tere! Teil on alles veel 4"
type textarea "Привет! У тебя ещё есть"
type textarea "Tere! Teil on alles veel 4"
type textarea "Здравствуйте! У вас осталось 4."
type textarea "Tere! Teil on alles veel 4 spa"
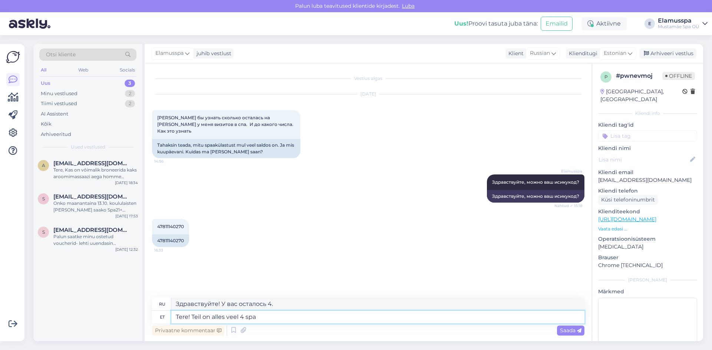
type textarea "Здравствуйте! У вас ещё осталось 4 спа."
type textarea "Tere! Teil on alles veel 4 spa külastust"
type textarea "Здравствуйте! У вас осталось ещё 4 посещения спа."
type textarea "Tere! Teil on alles veel 4 spa külastust ning"
type textarea "Здравствуйте! Вам осталось ещё 4 посещения спа-салона."
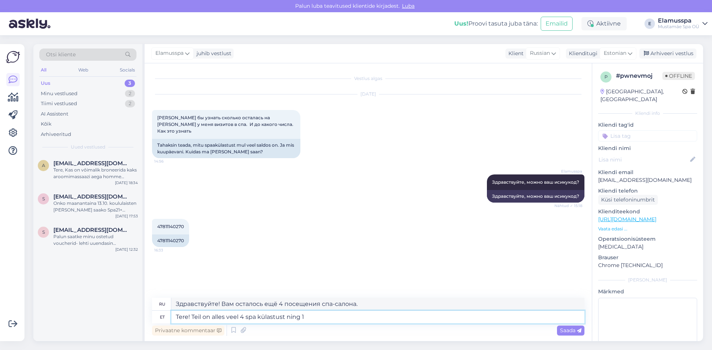
type textarea "Tere! Teil on alles veel 4 spa külastust ning"
type textarea "Здравствуйте! Вам осталось ещё 4 посещения спа-салона."
type textarea "Tere! Teil on alles veel 4 spa külastust ning nad ke"
type textarea "Здравствуйте! У вас осталось ещё 4 посещения спа-салона, и они..."
type textarea "Tere! Teil on alles veel 4 spa külastust ning nad kehtivad k"
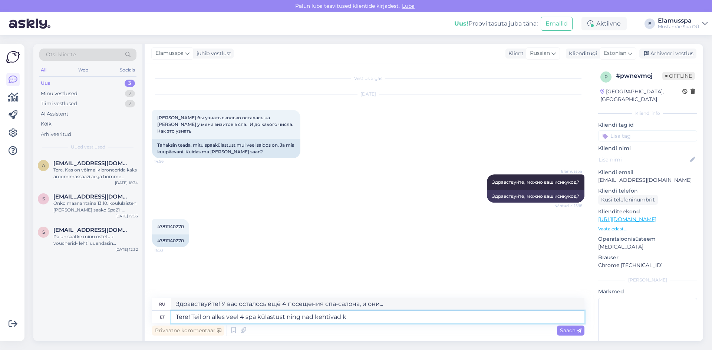
type textarea "Здравствуйте! У вас осталось ещё 4 посещения спа, и они действительны."
type textarea "Tere! Teil on alles veel 4 spa külastust ning nad kehtivad kuni"
type textarea "Здравствуйте! У вас осталось 4 посещения спа, и они действительны до"
type textarea "Tere! Teil on alles veel 4 spa külastust ning nad kehtivad kuni 10.11"
type textarea "Здравствуйте! У вас осталось 4 посещения спа, они действительны до 10.11."
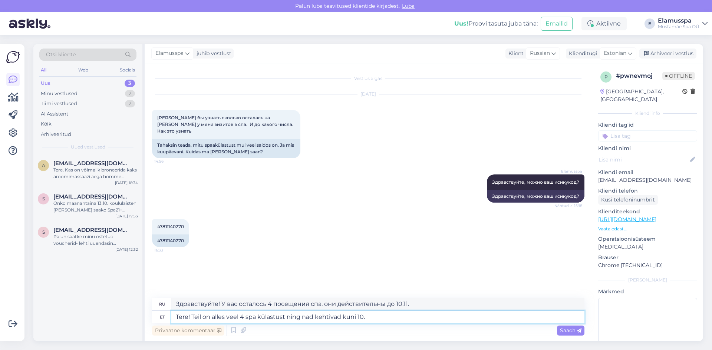
type textarea "Tere! Teil on alles veel 4 spa külastust ning nad kehtivad kuni 10."
type textarea "Здравствуйте! У вас осталось 4 посещения спа, и они действительны до 10-го числ…"
type textarea "Tere! Teil on alles veel 4 spa külastust ning nad kehtivad kuni 10.11.2"
type textarea "Здравствуйте! У вас осталось ещё 4 посещения спа, они действительны до 10.11.2"
type textarea "Tere! Teil on alles veel 4 spa külastust ning nad kehtivad kuni [DATE]"
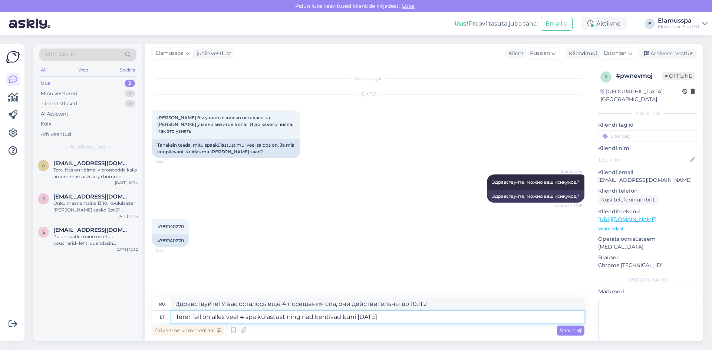
type textarea "Здравствуйте! У вас осталось 4 посещения спа, действительные до [DATE]"
type textarea "Tere! Teil on alles veel 4 spa külastust ning nad kehtivad kuni [DATE] :)"
type textarea "Здравствуйте! У вас осталось ещё 4 посещения спа, и они действительны до [DATE]…"
drag, startPoint x: 241, startPoint y: 317, endPoint x: 226, endPoint y: 316, distance: 14.8
click at [226, 316] on textarea "Tere! Teil on alles veel 4 spa külastust ning nad kehtivad kuni [DATE] :)" at bounding box center [377, 317] width 413 height 13
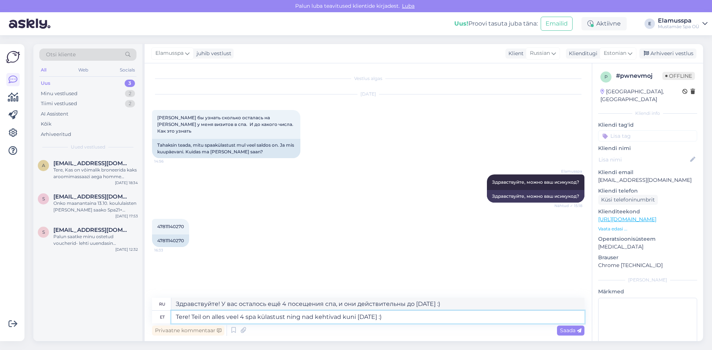
type textarea "Tere! Teil on alles 4 spa külastust ning nad kehtivad kuni [DATE] :)"
click at [208, 318] on textarea "Tere! Teil on alles 4 spa külastust ning nad kehtivad kuni [DATE] :)" at bounding box center [377, 317] width 413 height 13
type textarea "Здравствуйте! У вас осталось 4 посещения спа, и они действительны до [DATE] :)"
click at [211, 316] on textarea "Tere! Teil on alles 4 spa külastust ning nad kehtivad kuni [DATE] :)" at bounding box center [377, 317] width 413 height 13
type textarea "Tere! Teil on veel alles 4 spa külastust ning nad kehtivad kuni [DATE] :)"
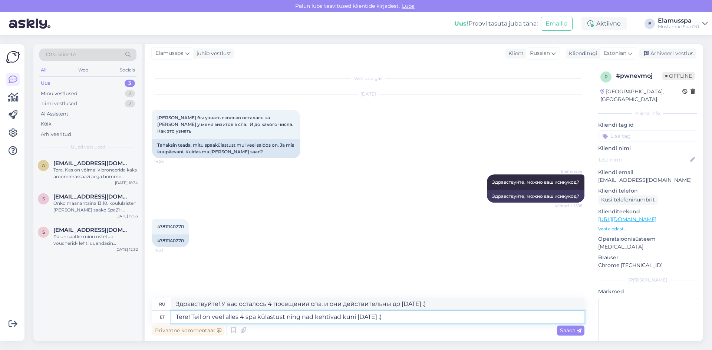
type textarea "Здравствуйте! У вас осталось ещё 4 посещения спа, и они действительны до [DATE]…"
click at [406, 318] on textarea "Tere! Teil on veel alles 4 spa külastust ning nad kehtivad kuni [DATE] :)" at bounding box center [377, 317] width 413 height 13
click at [310, 317] on textarea "Tere! Teil on veel alles 4 spa külastust ning nad kehtivad kuni [DATE] :)" at bounding box center [377, 317] width 413 height 13
type textarea "Tere! Teil on veel alles 4 spa külastust ning piletikehtivad kuni [DATE] :)"
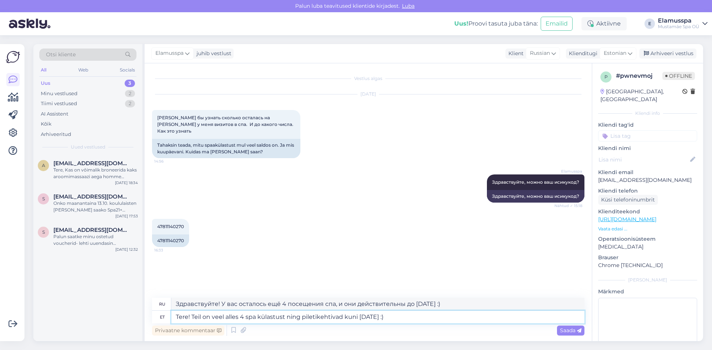
type textarea "Здравствуйте! У вас осталось ещё 4 посещения спа, а билеты действительны до [DA…"
click at [414, 321] on textarea "Tere! Teil on veel alles 4 spa külastust ning piletid kehtivad kuni [DATE] :)" at bounding box center [377, 317] width 413 height 13
type textarea "Tere! Teil on veel alles 4 spa külastust ning piletid kehtivad kuni [DATE] :)"
click at [568, 334] on div "Saada" at bounding box center [570, 331] width 27 height 10
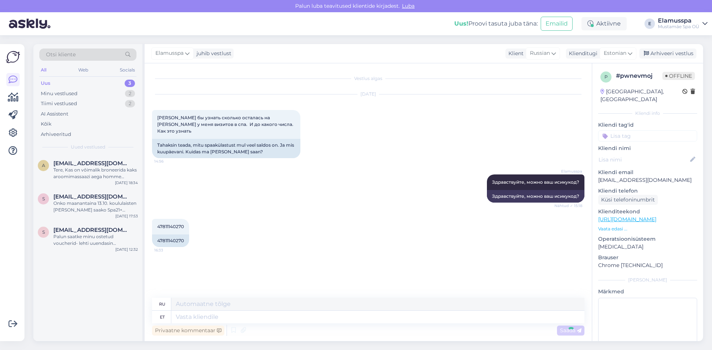
scroll to position [15, 0]
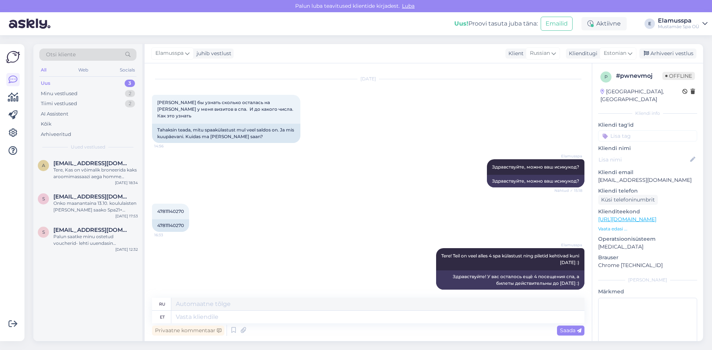
drag, startPoint x: 672, startPoint y: 53, endPoint x: 578, endPoint y: 45, distance: 94.5
click at [672, 53] on div "Arhiveeri vestlus" at bounding box center [667, 54] width 57 height 10
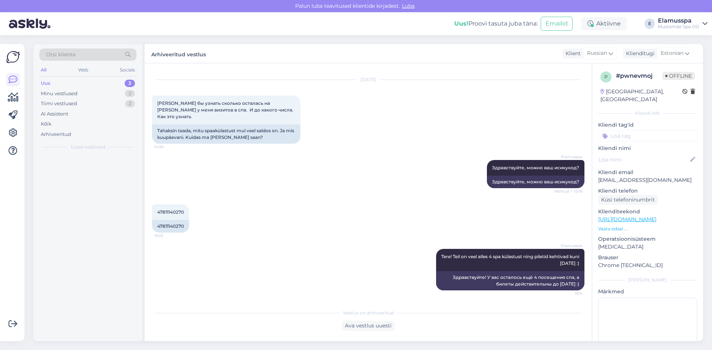
scroll to position [8, 0]
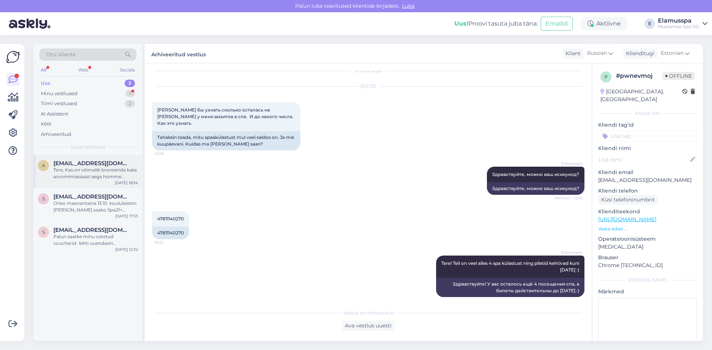
click at [106, 185] on div "a [EMAIL_ADDRESS][DOMAIN_NAME] Tere, Kas on võimalik broneerida kaks aroomimass…" at bounding box center [87, 171] width 109 height 33
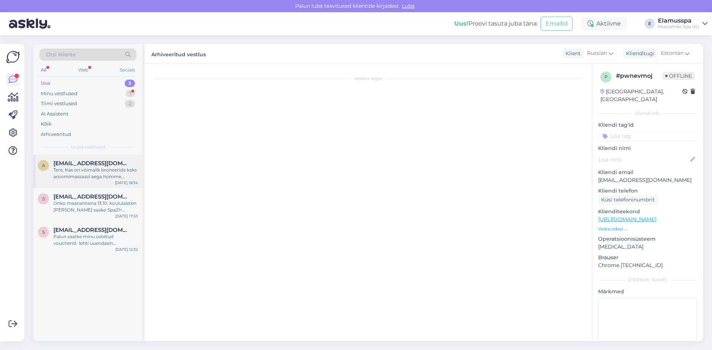
scroll to position [0, 0]
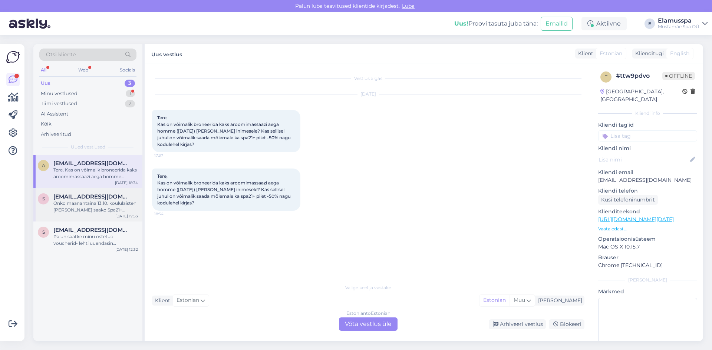
click at [106, 201] on div "Onko maanantaina 13.10. koululaisten [PERSON_NAME] saako Spa21+ [PERSON_NAME] m…" at bounding box center [95, 206] width 85 height 13
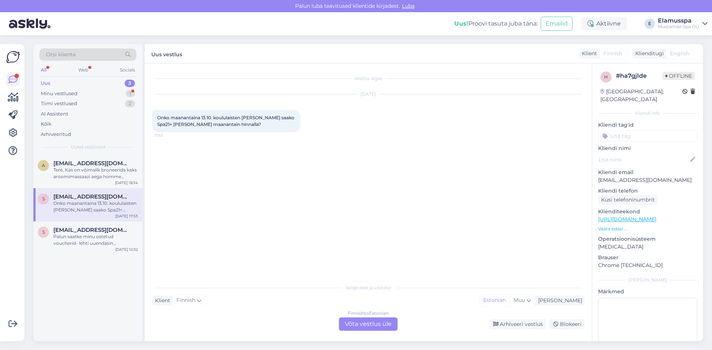
click at [389, 329] on div "Finnish to Estonian Võta vestlus üle" at bounding box center [368, 324] width 59 height 13
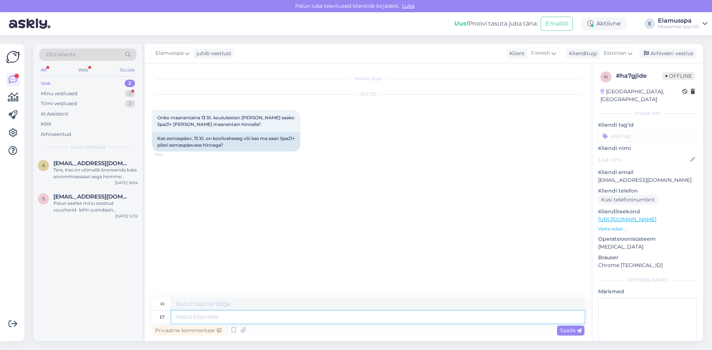
click at [341, 316] on textarea at bounding box center [377, 317] width 413 height 13
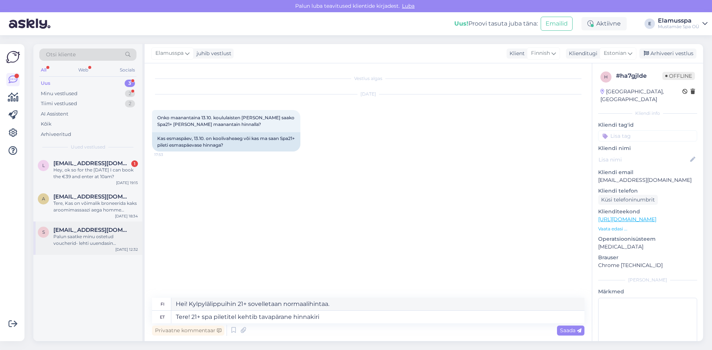
click at [85, 225] on div "s [EMAIL_ADDRESS][DOMAIN_NAME] Palun saatke minu ostetud voucherid- lehti uuend…" at bounding box center [87, 238] width 109 height 33
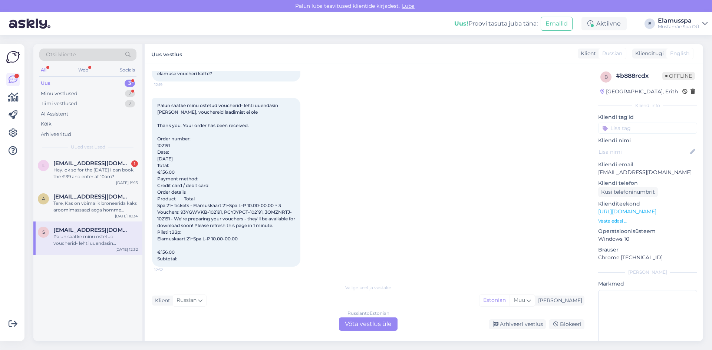
scroll to position [119, 0]
click at [364, 329] on div "Russian to Estonian Võta vestlus üle" at bounding box center [368, 324] width 59 height 13
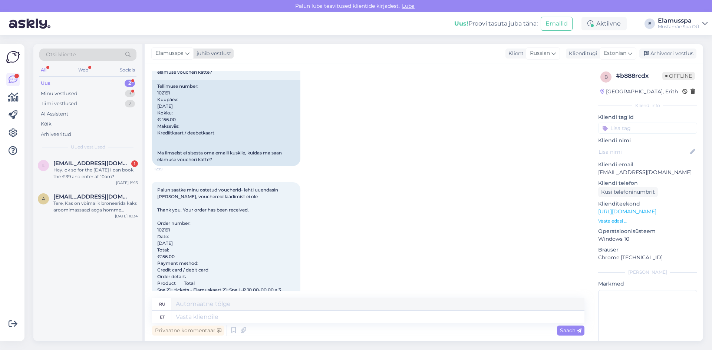
click at [207, 55] on div "juhib vestlust" at bounding box center [213, 54] width 38 height 8
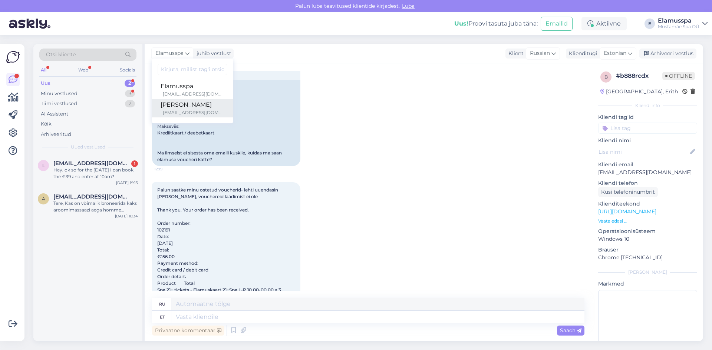
click at [189, 107] on div "[PERSON_NAME]" at bounding box center [193, 104] width 64 height 9
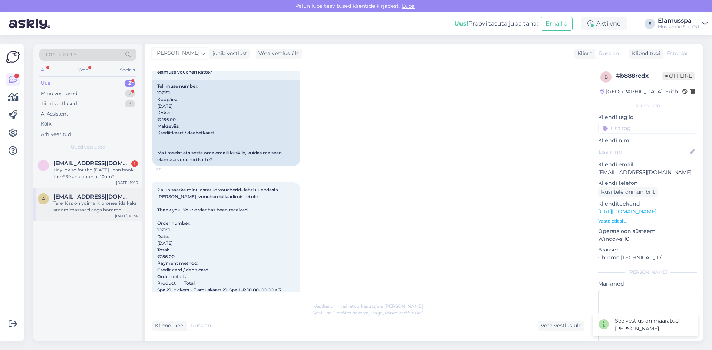
click at [67, 199] on span "[EMAIL_ADDRESS][DOMAIN_NAME]" at bounding box center [91, 197] width 77 height 7
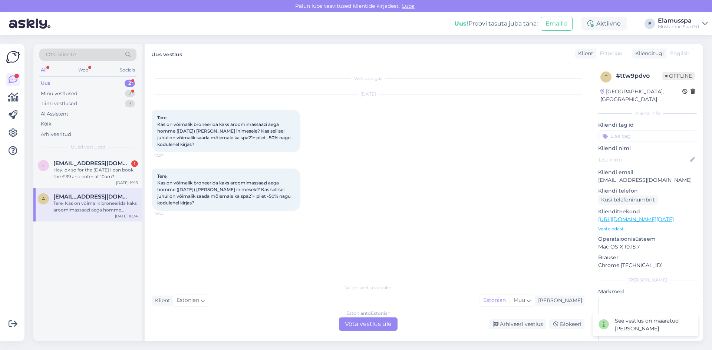
scroll to position [0, 0]
click at [62, 174] on div "Hey, ok so for the [DATE] I can book the €39 and enter at 10am?" at bounding box center [95, 173] width 85 height 13
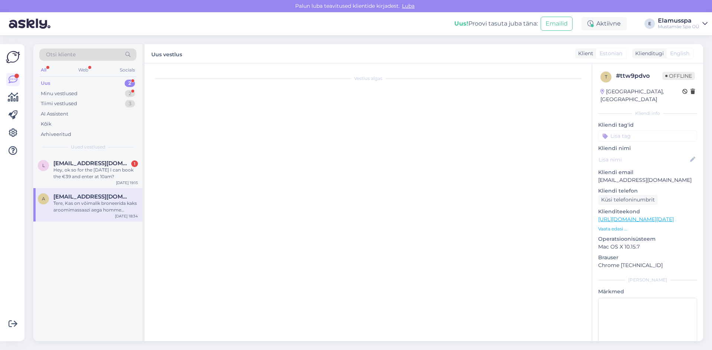
scroll to position [89, 0]
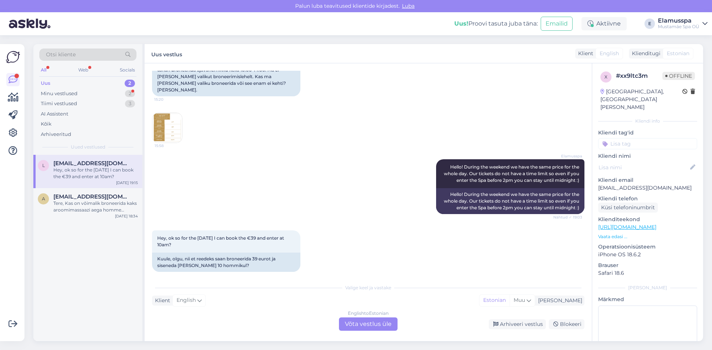
click at [373, 327] on div "English to Estonian Võta vestlus üle" at bounding box center [368, 324] width 59 height 13
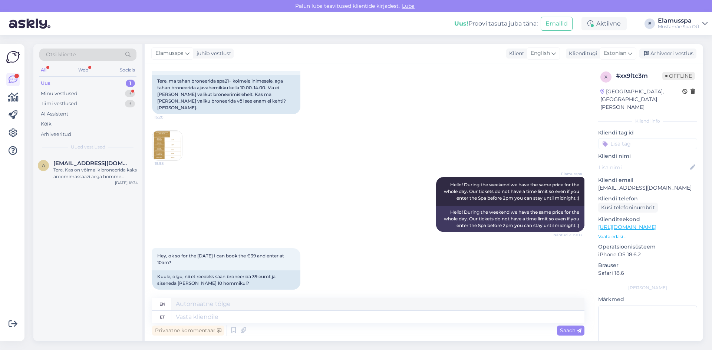
click at [346, 332] on div "Privaatne kommentaar Saada" at bounding box center [368, 331] width 432 height 14
click at [346, 321] on textarea at bounding box center [377, 317] width 413 height 13
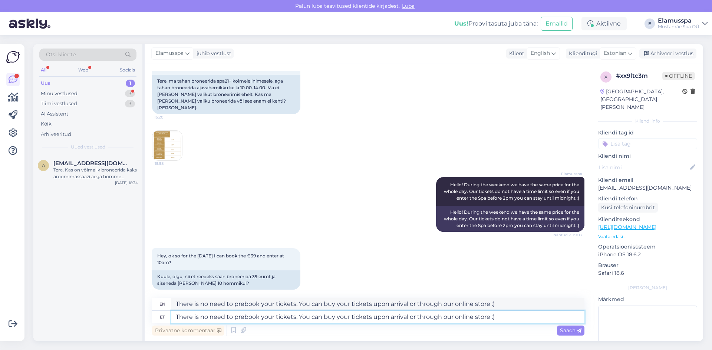
click at [370, 316] on textarea "There is no need to prebook your tickets. You can buy your tickets upon arrival…" at bounding box center [377, 317] width 413 height 13
click at [549, 317] on textarea "There is no need to prebook your tickets. You can buy your tickets at the front…" at bounding box center [377, 317] width 413 height 13
click at [573, 333] on span "Saada" at bounding box center [571, 330] width 22 height 7
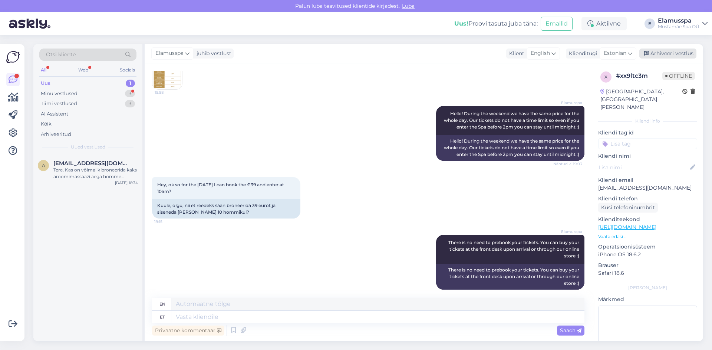
click at [663, 50] on div "Arhiveeri vestlus" at bounding box center [667, 54] width 57 height 10
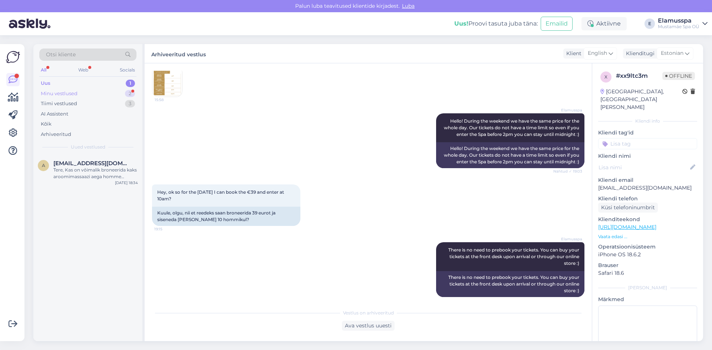
click at [98, 94] on div "Minu vestlused 2" at bounding box center [87, 94] width 97 height 10
click at [98, 168] on div "38305010290" at bounding box center [95, 170] width 85 height 7
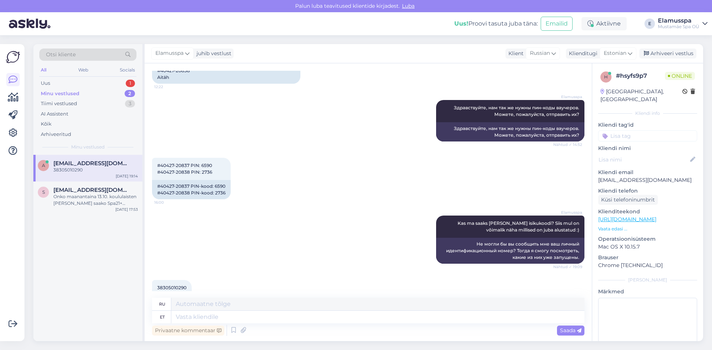
scroll to position [160, 0]
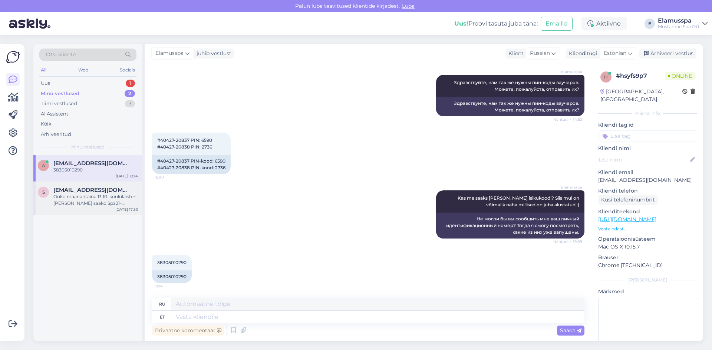
click at [78, 195] on div "Onko maanantaina 13.10. koululaisten [PERSON_NAME] saako Spa21+ [PERSON_NAME] m…" at bounding box center [95, 200] width 85 height 13
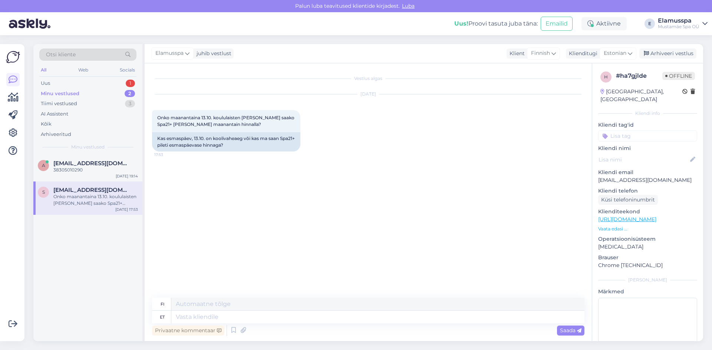
scroll to position [0, 0]
click at [254, 315] on textarea at bounding box center [377, 317] width 413 height 13
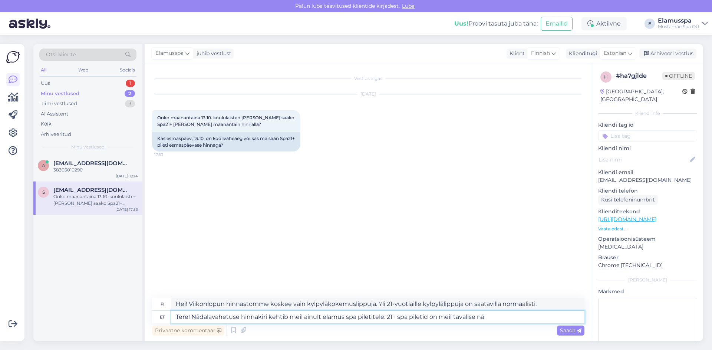
drag, startPoint x: 425, startPoint y: 318, endPoint x: 512, endPoint y: 322, distance: 87.2
click at [512, 322] on textarea "Tere! Nädalavahetuse hinnakiri kehtib meil ainult elamus spa piletitele. 21+ sp…" at bounding box center [377, 317] width 413 height 13
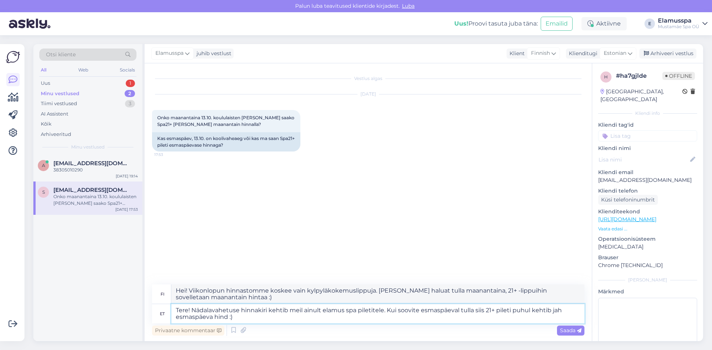
click at [325, 310] on textarea "Tere! Nädalavahetuse hinnakiri kehtib meil ainult elamus spa piletitele. Kui so…" at bounding box center [377, 313] width 413 height 19
click at [349, 310] on textarea "Tere! Nädalavahetuse hinnakiri kehtib meil ainult Elamus spa piletitele. Kui so…" at bounding box center [377, 313] width 413 height 19
click at [534, 317] on textarea "Tere! Nädalavahetuse hinnakiri kehtib meil ainult Elamus Spa piletitele. Kui so…" at bounding box center [377, 313] width 413 height 19
click at [570, 330] on span "Saada" at bounding box center [571, 330] width 22 height 7
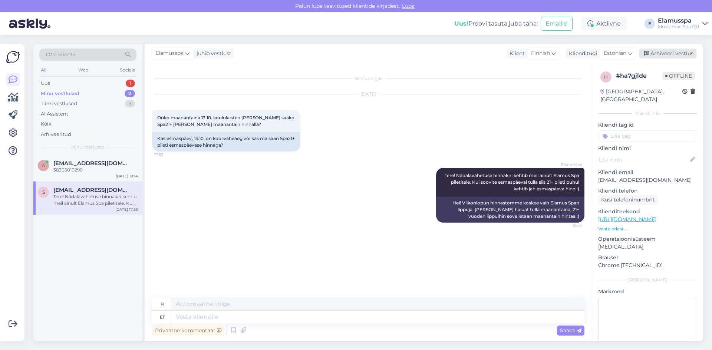
click at [683, 47] on div "Elamusspa juhib vestlust Klient Finnish Klienditugi Estonian Arhiveeri vestlus" at bounding box center [424, 53] width 558 height 19
click at [681, 53] on div "Arhiveeri vestlus" at bounding box center [667, 54] width 57 height 10
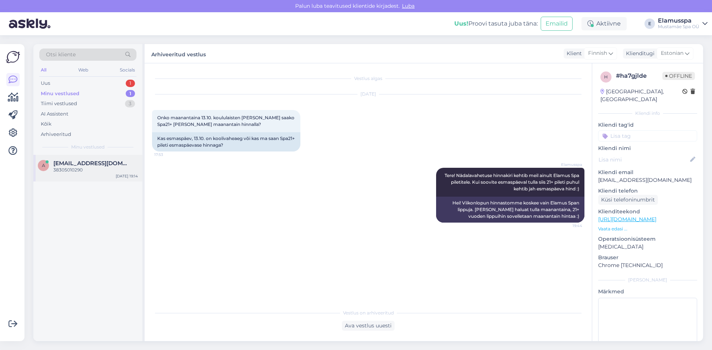
click at [115, 174] on div "a [EMAIL_ADDRESS][DOMAIN_NAME] 38305010290 [DATE] 19:14" at bounding box center [87, 168] width 109 height 27
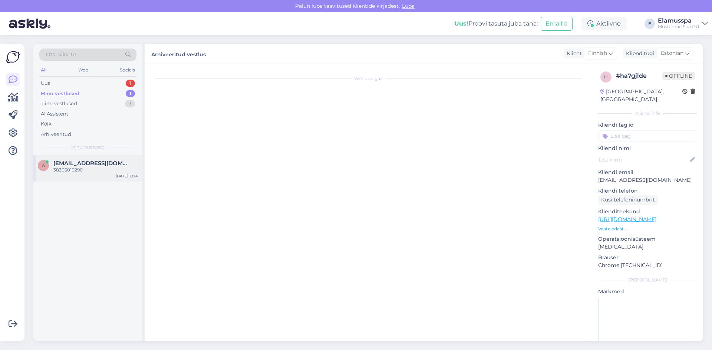
scroll to position [160, 0]
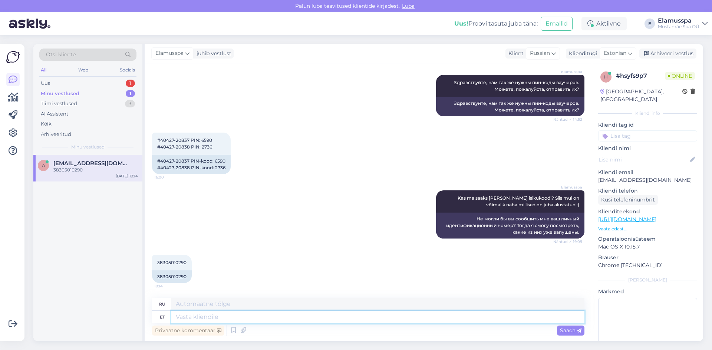
click at [297, 321] on textarea at bounding box center [377, 317] width 413 height 13
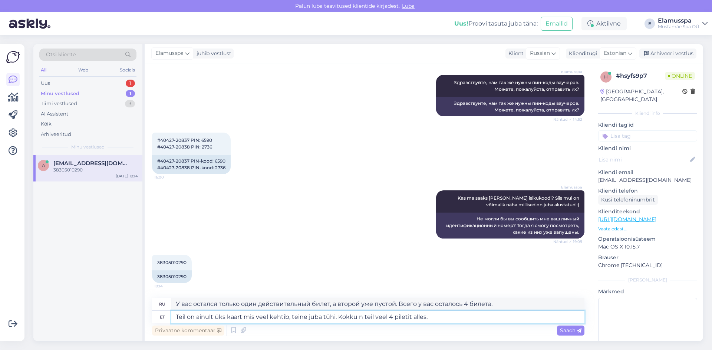
click at [359, 316] on textarea "Teil on ainult üks kaart mis veel kehtib, teine juba tühi. Kokku n teil veel 4 …" at bounding box center [377, 317] width 413 height 13
click at [443, 318] on textarea "Teil on ainult üks kaart mis veel kehtib, teine juba tühi. Kokku on teil veel 4…" at bounding box center [377, 317] width 413 height 13
drag, startPoint x: 335, startPoint y: 318, endPoint x: 306, endPoint y: 319, distance: 29.3
click at [306, 319] on textarea "Teil on ainult üks kaart mis veel kehtib, teine juba tühi. Kokku on teil veel 4…" at bounding box center [377, 317] width 413 height 13
click at [338, 318] on textarea "Teil on ainult üks kaart mis veel kehtib, teine juba tühi. Kokku on teil veel 4…" at bounding box center [377, 317] width 413 height 13
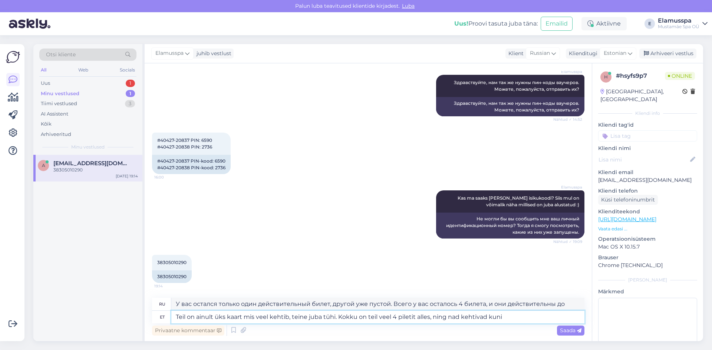
drag, startPoint x: 338, startPoint y: 317, endPoint x: 172, endPoint y: 310, distance: 166.6
click at [172, 310] on div "ru У вас остался только один действительный билет, другой уже пустой. Всего у в…" at bounding box center [368, 311] width 432 height 26
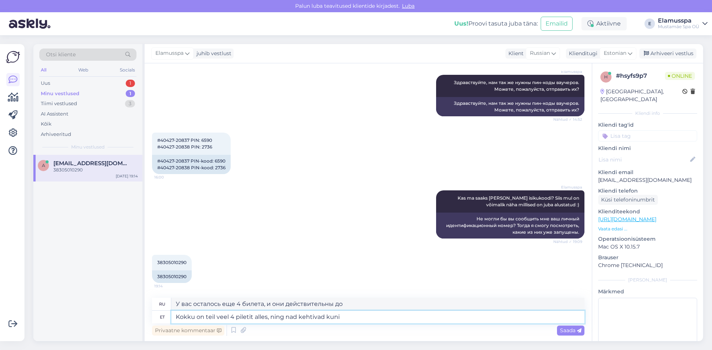
click at [354, 318] on textarea "Kokku on teil veel 4 piletit alles, ning nad kehtivad kuni" at bounding box center [377, 317] width 413 height 13
click at [178, 318] on textarea "Kokku on teil veel 4 piletit alles, ning nad kehtivad kuni [DATE]." at bounding box center [377, 317] width 413 height 13
click at [274, 318] on textarea "10x kaardi peal on teil kokku on teil veel 4 piletit alles, ning nad kehtivad k…" at bounding box center [377, 317] width 413 height 13
click at [254, 317] on textarea "10x kaardi peal on teil kokku on veel 4 piletit alles, ning nad kehtivad kuni […" at bounding box center [377, 317] width 413 height 13
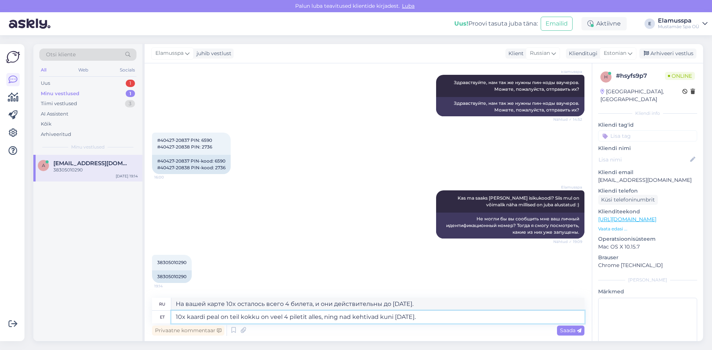
click at [254, 317] on textarea "10x kaardi peal on teil kokku on veel 4 piletit alles, ning nad kehtivad kuni […" at bounding box center [377, 317] width 413 height 13
click at [260, 316] on textarea "10x kaardi peal on teil alles on veel 4 piletit alles, ning nad kehtivad kuni […" at bounding box center [377, 317] width 413 height 13
click at [296, 317] on textarea "10x kaardi peal on teil alles veel 4 piletit alles, ning nad kehtivad kuni [DAT…" at bounding box center [377, 317] width 413 height 13
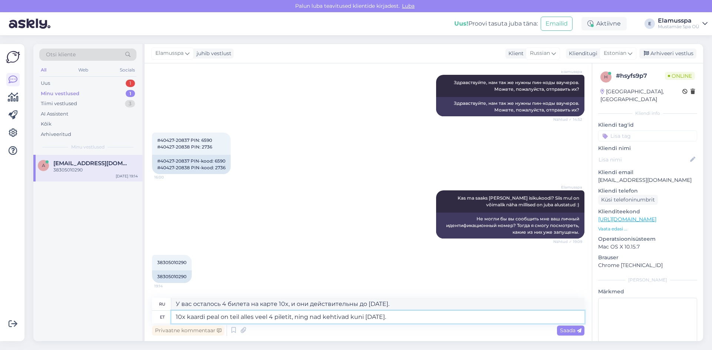
click at [419, 320] on textarea "10x kaardi peal on teil alles veel 4 piletit, ning nad kehtivad kuni [DATE]." at bounding box center [377, 317] width 413 height 13
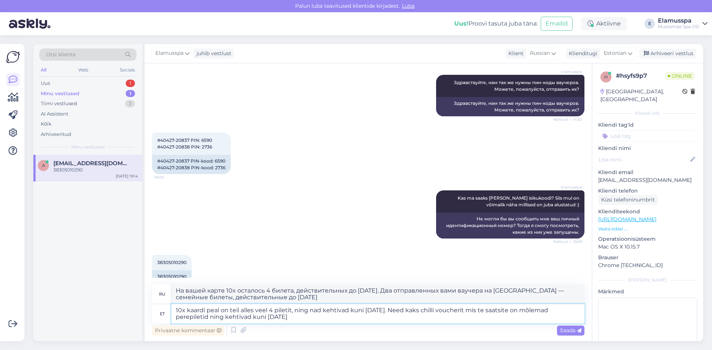
click at [251, 309] on textarea "10x kaardi peal on teil alles veel 4 piletit, ning nad kehtivad kuni [DATE]. Ne…" at bounding box center [377, 313] width 413 height 19
click at [276, 310] on textarea "10x kaardi peal on teil veel 4 piletit, ning nad kehtivad kuni [DATE]. Need kak…" at bounding box center [377, 313] width 413 height 19
click at [339, 315] on textarea "10x kaardi peal on teil veel 4 piletit alles, ning nad kehtivad kuni [DATE]. Ne…" at bounding box center [377, 313] width 413 height 19
click at [571, 330] on span "Saada" at bounding box center [571, 330] width 22 height 7
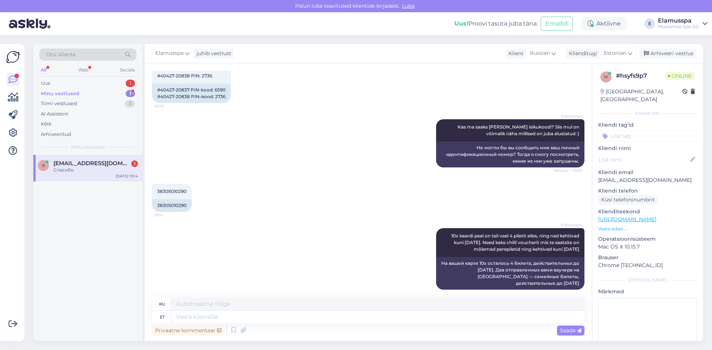
scroll to position [275, 0]
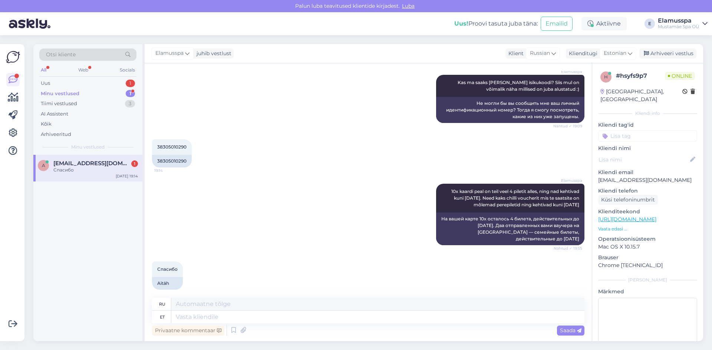
click at [677, 48] on div "Elamusspa juhib vestlust Klient [DEMOGRAPHIC_DATA] Klienditugi Estonian Arhivee…" at bounding box center [424, 53] width 558 height 19
click at [677, 62] on div "Elamusspa juhib vestlust Klient [DEMOGRAPHIC_DATA] Klienditugi Estonian Arhivee…" at bounding box center [424, 53] width 558 height 19
drag, startPoint x: 664, startPoint y: 44, endPoint x: 668, endPoint y: 67, distance: 23.3
click at [666, 52] on div "Elamusspa juhib vestlust Klient [DEMOGRAPHIC_DATA] Klienditugi Estonian Arhivee…" at bounding box center [424, 53] width 558 height 19
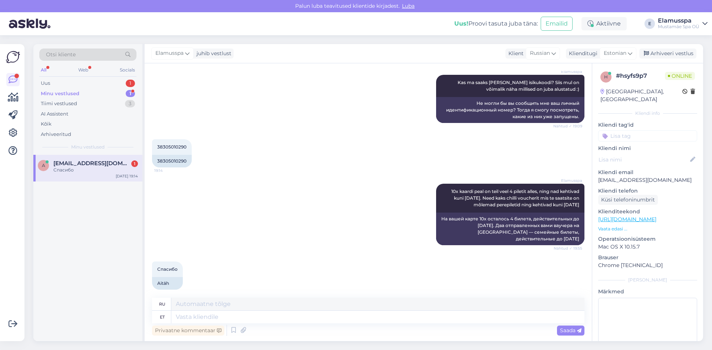
click at [668, 67] on div "h # hsyfs9p7 Online [GEOGRAPHIC_DATA], [GEOGRAPHIC_DATA] Kliendi info Kliendi t…" at bounding box center [647, 219] width 111 height 313
